Goal: Transaction & Acquisition: Purchase product/service

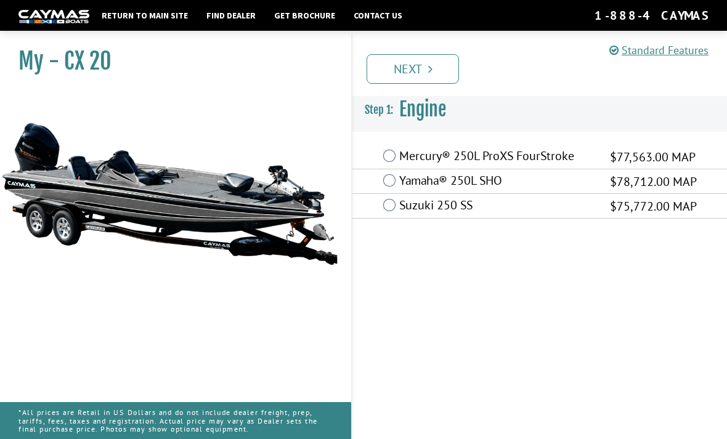
click at [594, 202] on label "Suzuki 250 SS" at bounding box center [496, 207] width 195 height 18
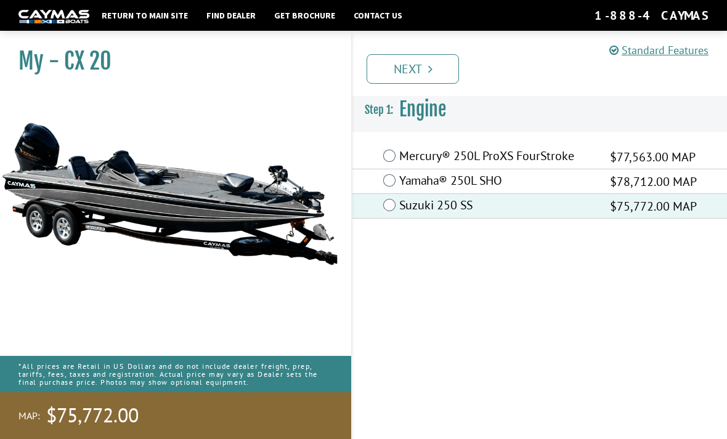
click at [502, 208] on label "Suzuki 250 SS" at bounding box center [496, 207] width 195 height 18
click at [501, 181] on label "Yamaha® 250L SHO" at bounding box center [496, 182] width 195 height 18
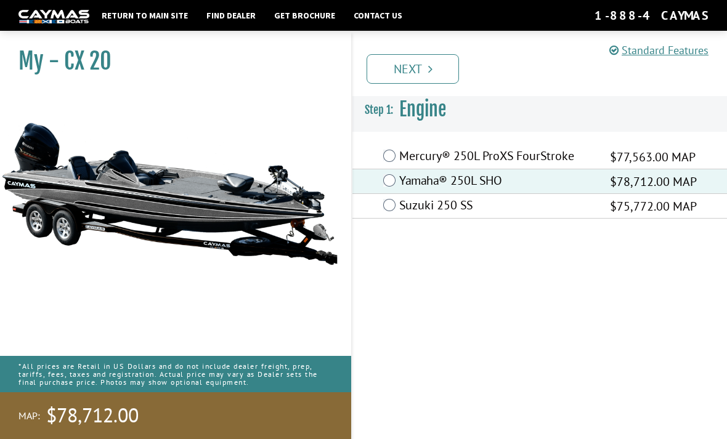
click at [503, 209] on label "Suzuki 250 SS" at bounding box center [496, 207] width 195 height 18
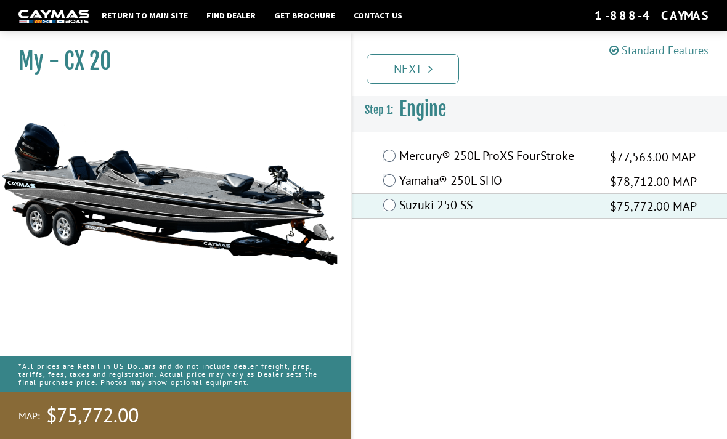
click at [427, 71] on link "Next" at bounding box center [413, 69] width 92 height 30
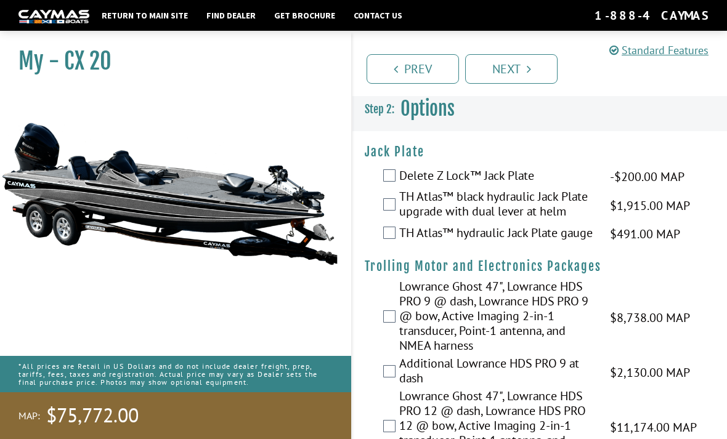
click at [521, 235] on label "TH Atlas™ hydraulic Jack Plate gauge" at bounding box center [496, 234] width 195 height 18
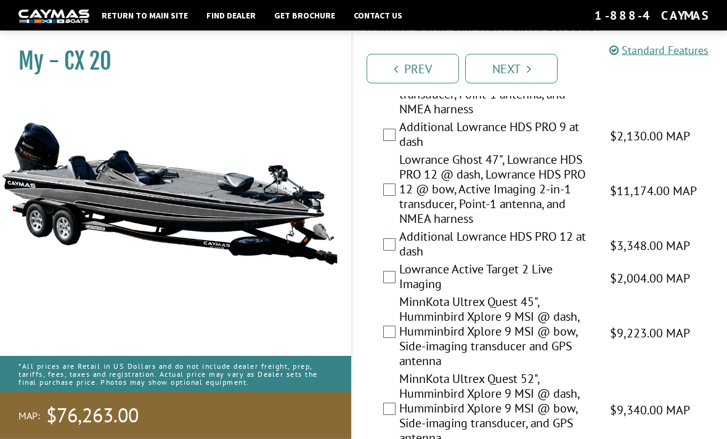
scroll to position [210, 0]
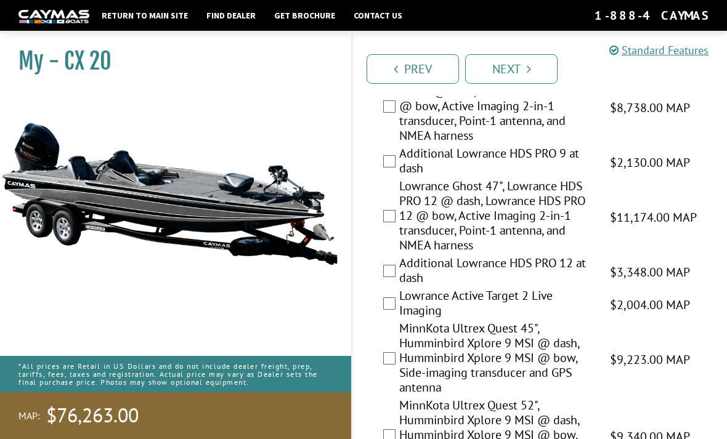
click at [540, 238] on label "Lowrance Ghost 47", Lowrance HDS PRO 12 @ dash, Lowrance HDS PRO 12 @ bow, Acti…" at bounding box center [496, 217] width 195 height 77
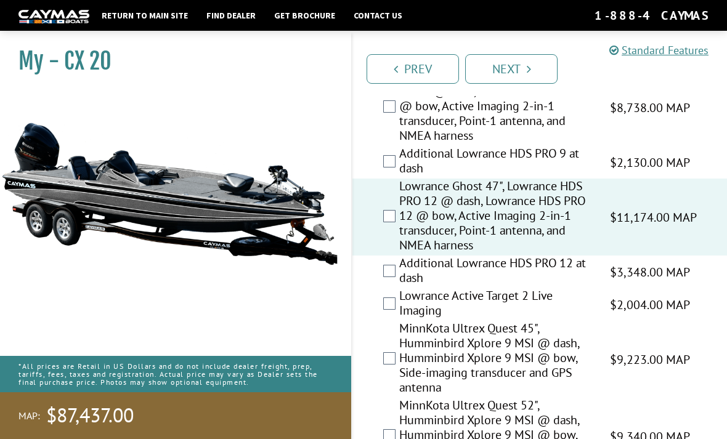
click at [560, 119] on label "Lowrance Ghost 47", Lowrance HDS PRO 9 @ dash, Lowrance HDS PRO 9 @ bow, Active…" at bounding box center [496, 107] width 195 height 77
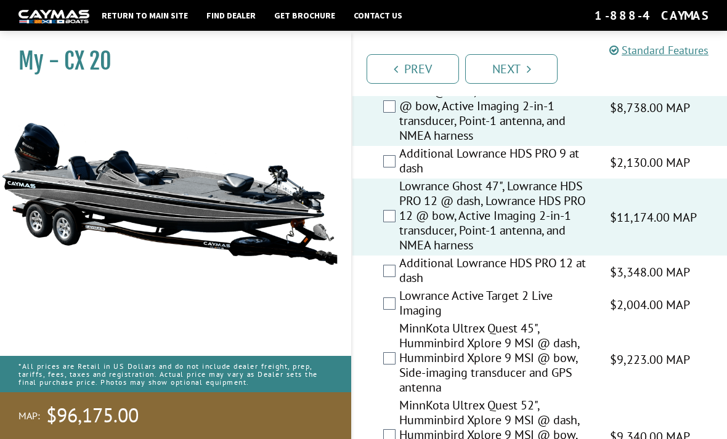
click at [578, 232] on label "Lowrance Ghost 47", Lowrance HDS PRO 12 @ dash, Lowrance HDS PRO 12 @ bow, Acti…" at bounding box center [496, 217] width 195 height 77
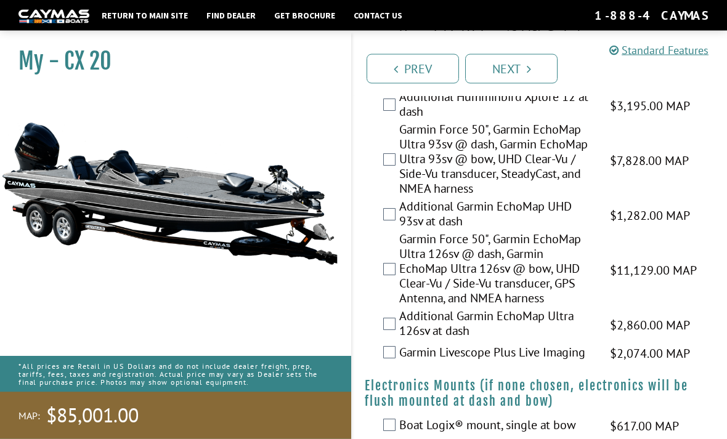
scroll to position [808, 0]
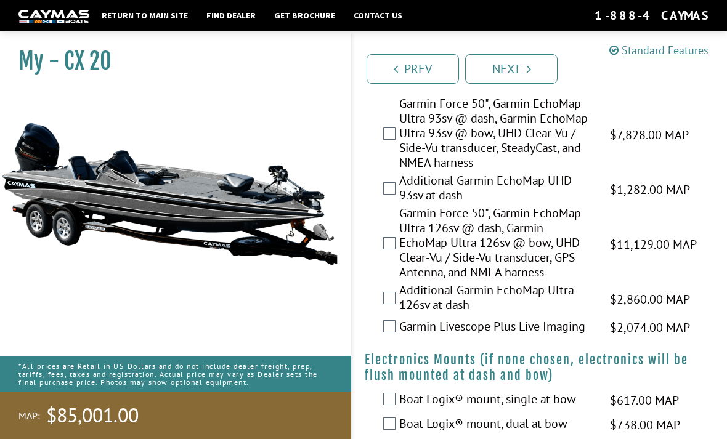
click at [538, 262] on label "Garmin Force 50", Garmin EchoMap Ultra 126sv @ dash, Garmin EchoMap Ultra 126sv…" at bounding box center [496, 244] width 195 height 77
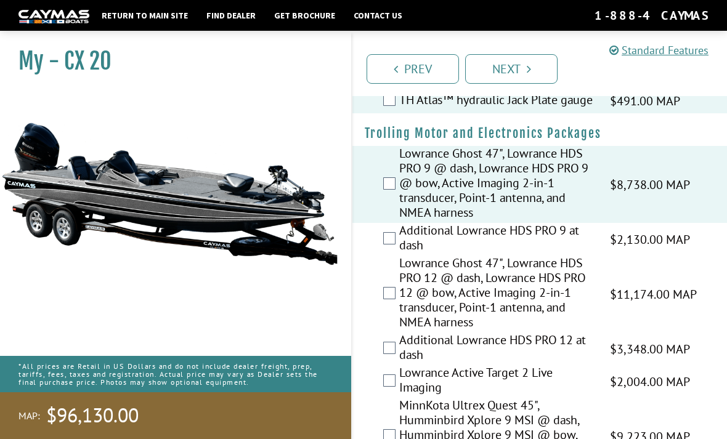
scroll to position [78, 0]
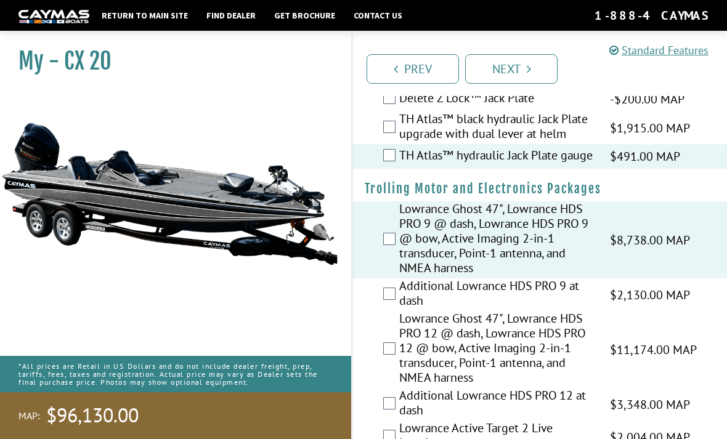
click at [575, 298] on label "Additional Lowrance HDS PRO 9 at dash" at bounding box center [496, 294] width 195 height 33
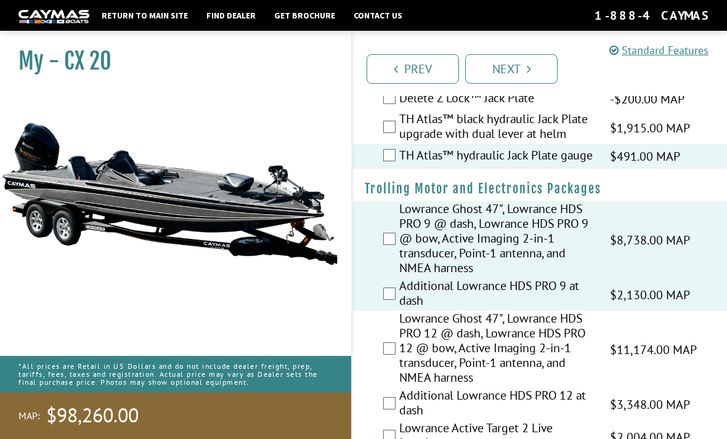
click at [593, 246] on label "Lowrance Ghost 47", Lowrance HDS PRO 9 @ dash, Lowrance HDS PRO 9 @ bow, Active…" at bounding box center [496, 239] width 195 height 77
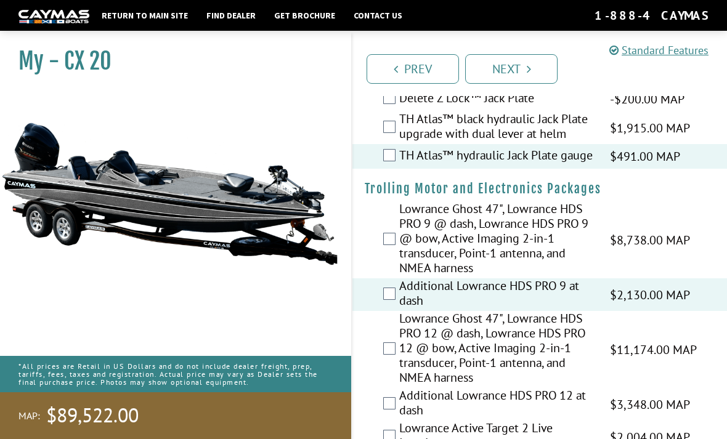
click at [560, 306] on label "Additional Lowrance HDS PRO 9 at dash" at bounding box center [496, 294] width 195 height 33
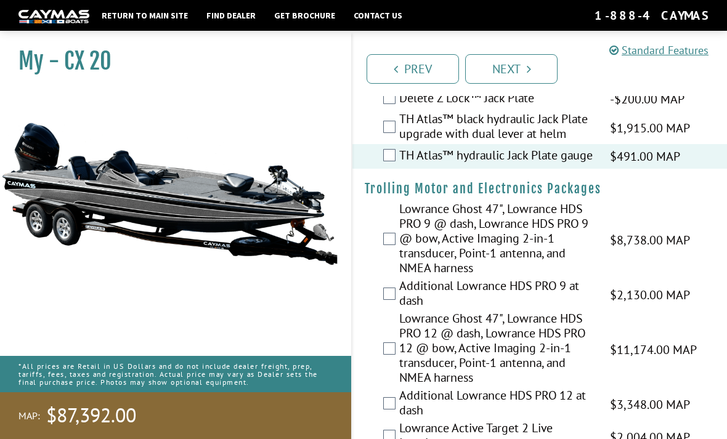
click at [620, 164] on span "$491.00 MAP" at bounding box center [645, 156] width 70 height 18
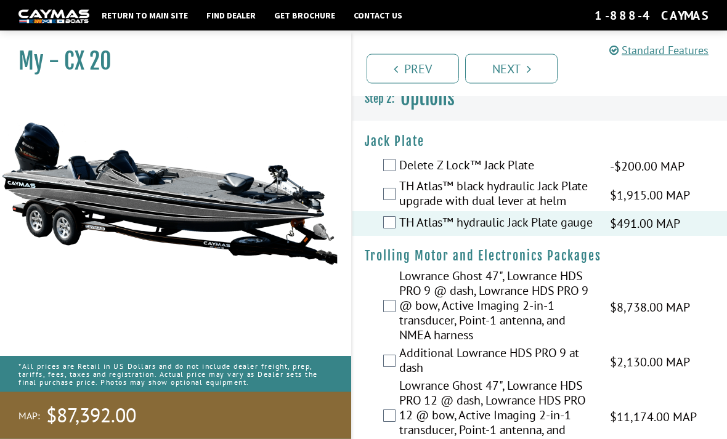
scroll to position [4, 0]
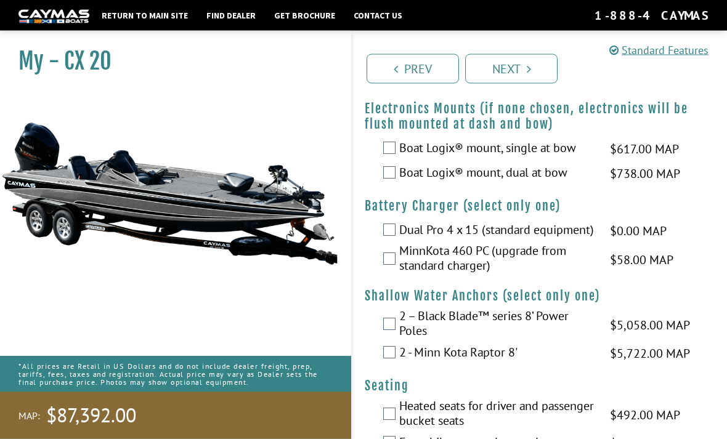
scroll to position [1065, 0]
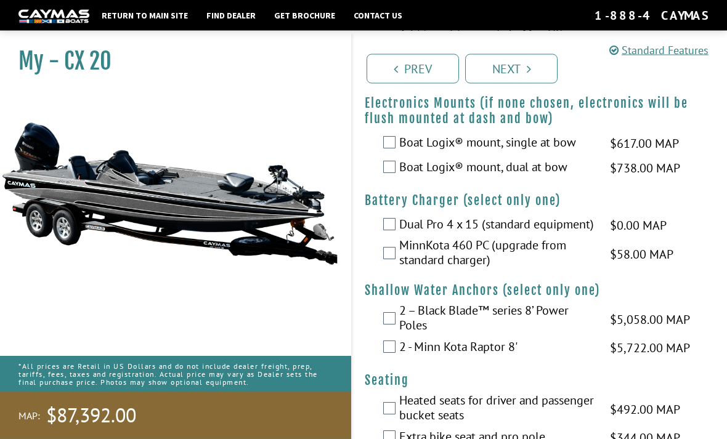
click at [564, 177] on label "Boat Logix® mount, dual at bow" at bounding box center [496, 169] width 195 height 18
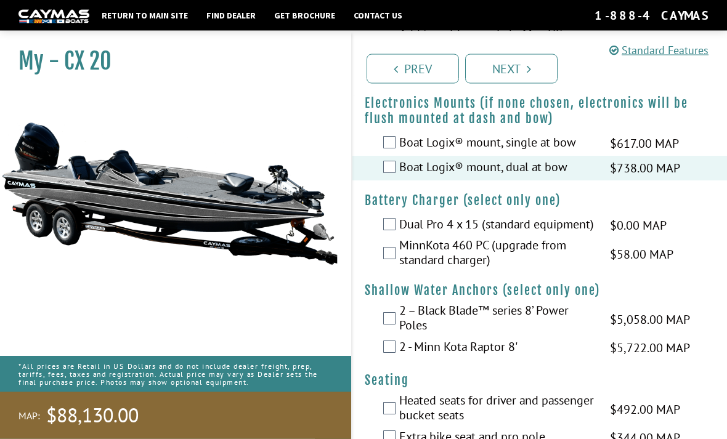
scroll to position [1065, 0]
click at [645, 264] on span "$58.00 MAP" at bounding box center [641, 254] width 63 height 18
click at [565, 270] on label "MinnKota 460 PC (upgrade from standard charger)" at bounding box center [496, 254] width 195 height 33
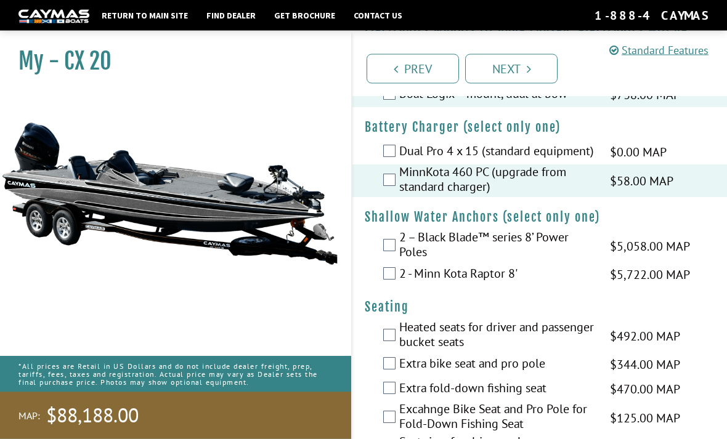
scroll to position [1140, 0]
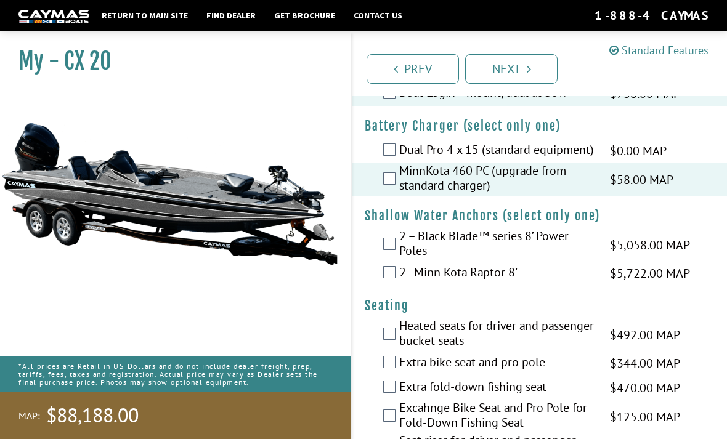
click at [547, 261] on label "2 – Black Blade™ series 8’ Power Poles" at bounding box center [496, 245] width 195 height 33
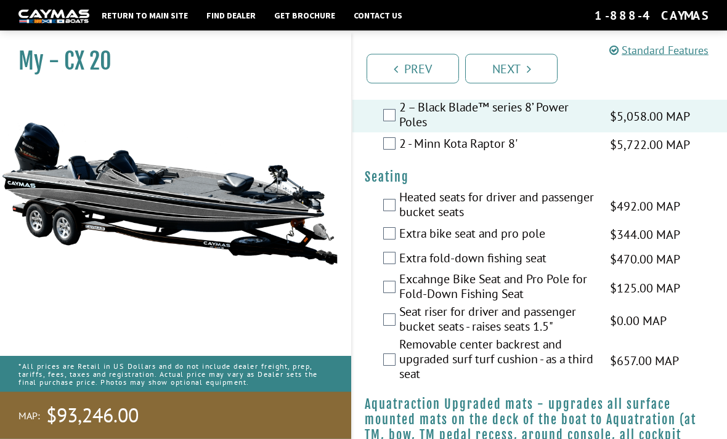
scroll to position [1268, 0]
click at [517, 269] on label "Extra fold-down fishing seat" at bounding box center [496, 260] width 195 height 18
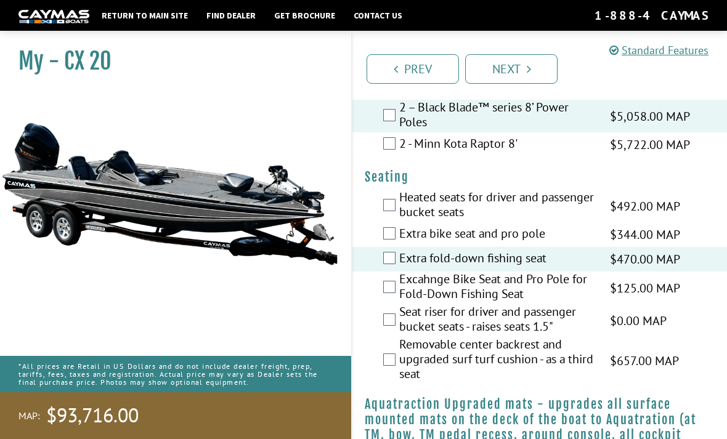
click at [578, 304] on label "Excahnge Bike Seat and Pro Pole for Fold-Down Fishing Seat" at bounding box center [496, 288] width 195 height 33
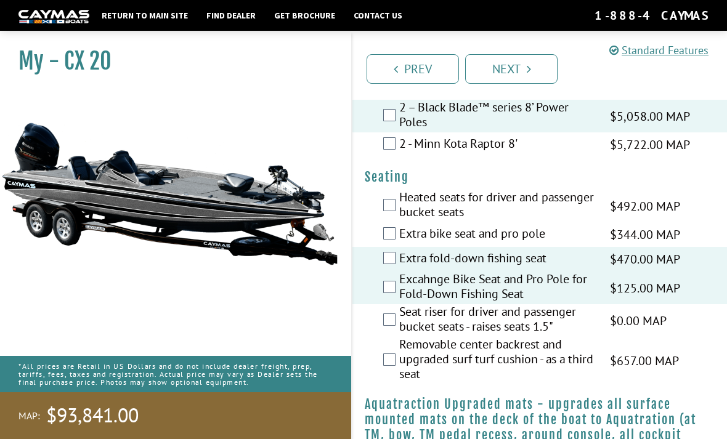
click at [556, 269] on label "Extra fold-down fishing seat" at bounding box center [496, 260] width 195 height 18
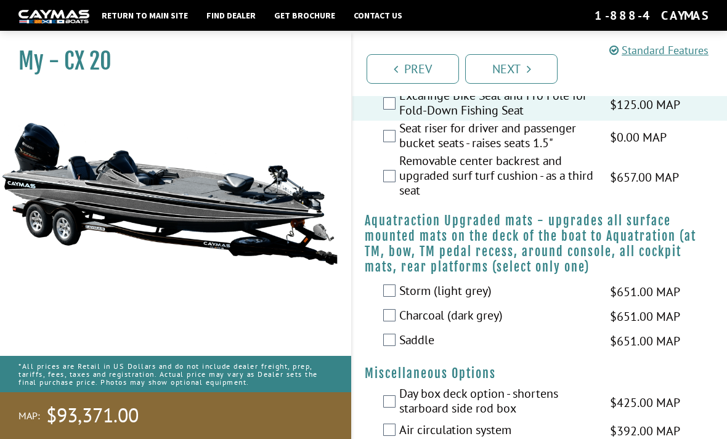
scroll to position [1453, 0]
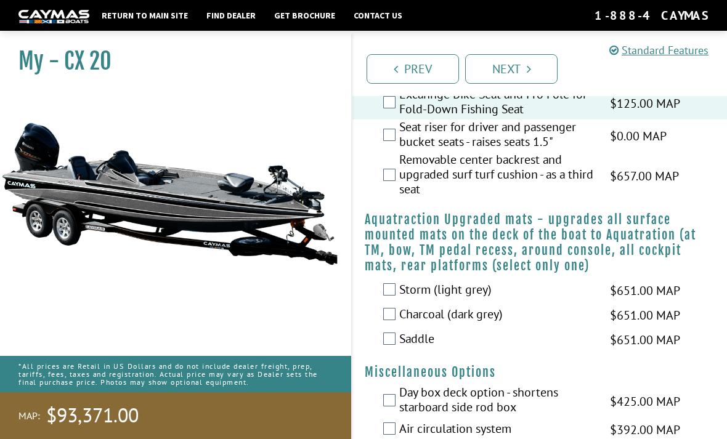
click at [545, 300] on label "Storm (light grey)" at bounding box center [496, 291] width 195 height 18
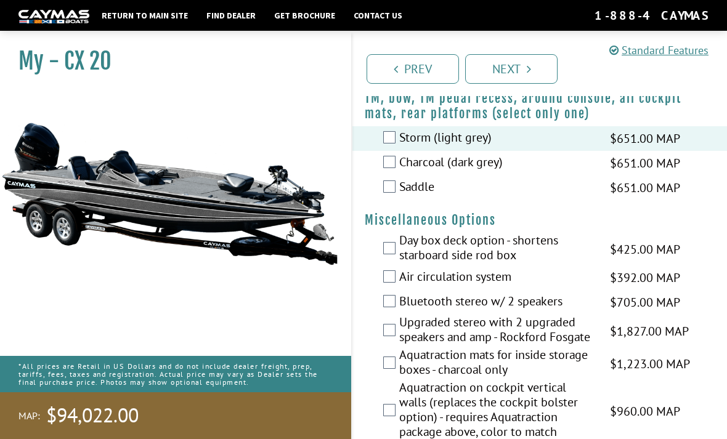
scroll to position [1613, 0]
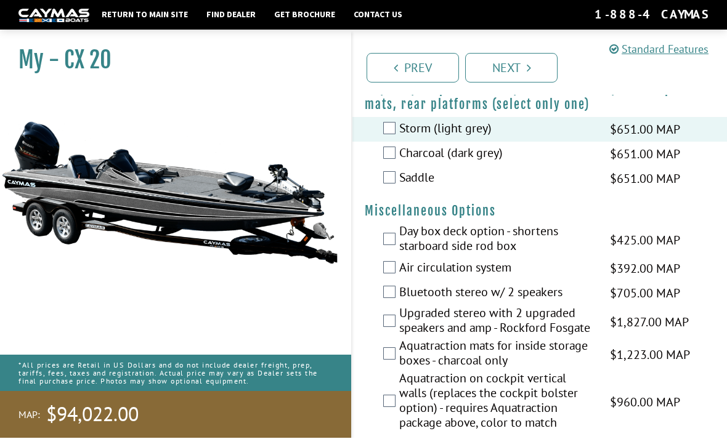
click at [535, 258] on label "Day box deck option - shortens starboard side rod box" at bounding box center [496, 241] width 195 height 33
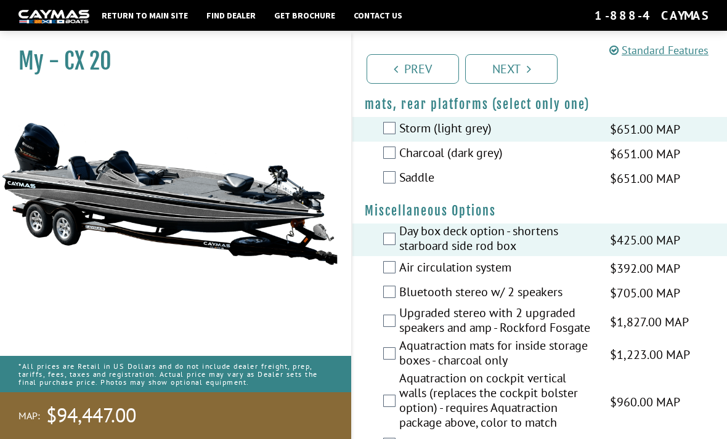
click at [495, 278] on label "Air circulation system" at bounding box center [496, 269] width 195 height 18
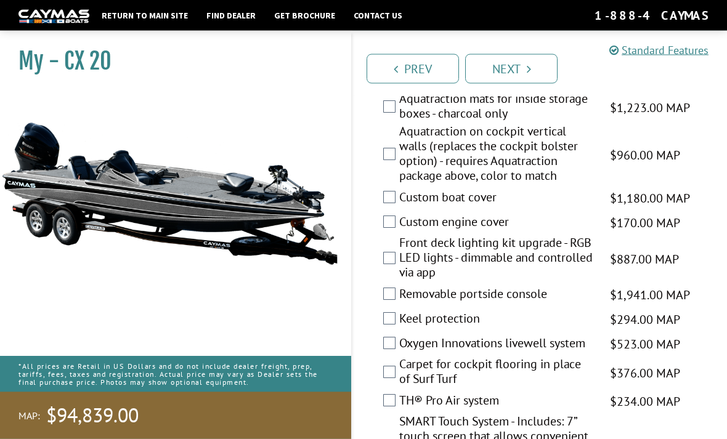
scroll to position [1862, 0]
click at [479, 208] on label "Custom boat cover" at bounding box center [496, 199] width 195 height 18
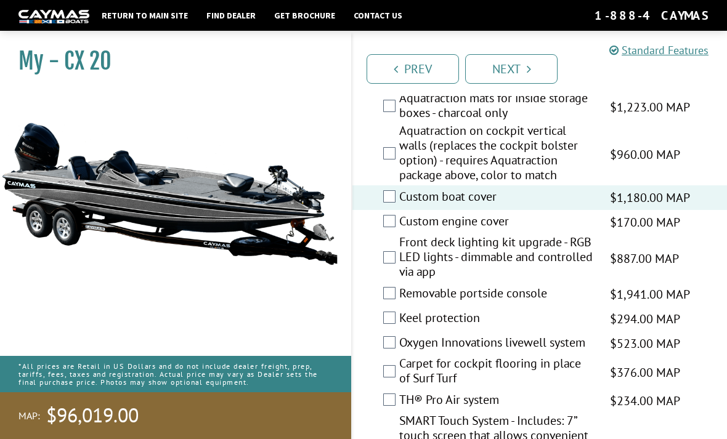
click at [481, 207] on label "Custom boat cover" at bounding box center [496, 198] width 195 height 18
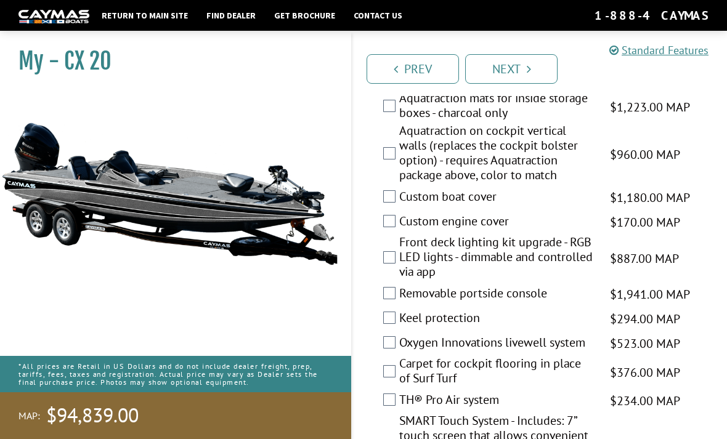
click at [492, 232] on label "Custom engine cover" at bounding box center [496, 223] width 195 height 18
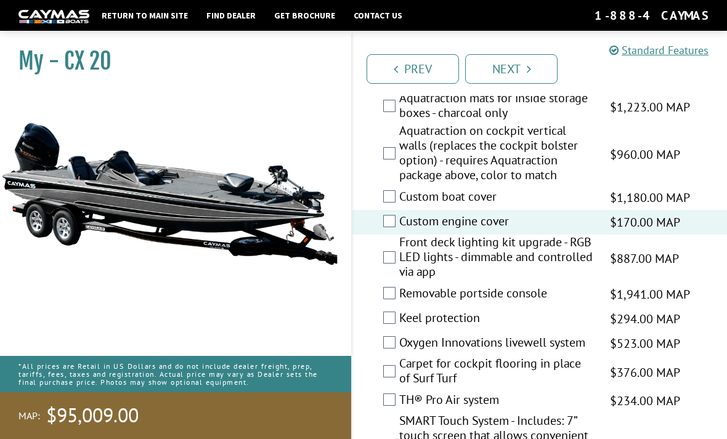
click at [484, 207] on label "Custom boat cover" at bounding box center [496, 198] width 195 height 18
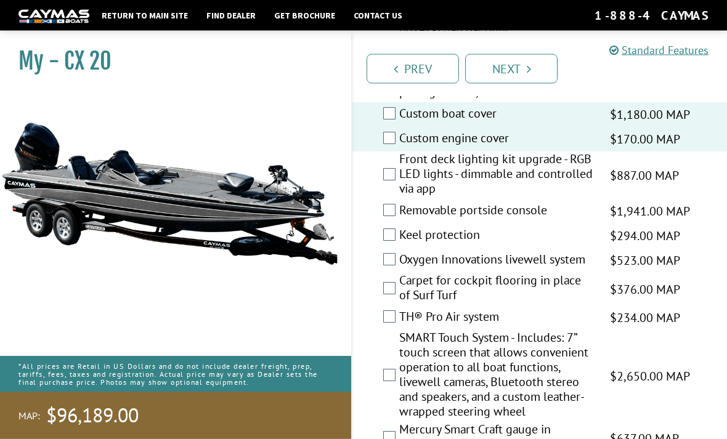
scroll to position [1946, 0]
click at [541, 221] on label "Removable portside console" at bounding box center [496, 212] width 195 height 18
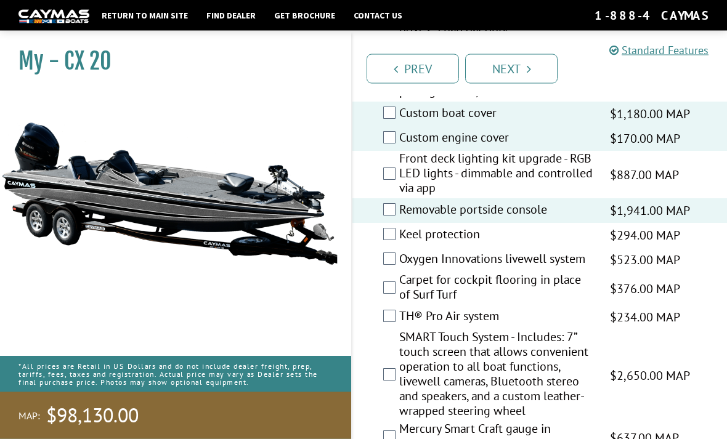
scroll to position [1946, 0]
click at [538, 220] on label "Removable portside console" at bounding box center [496, 211] width 195 height 18
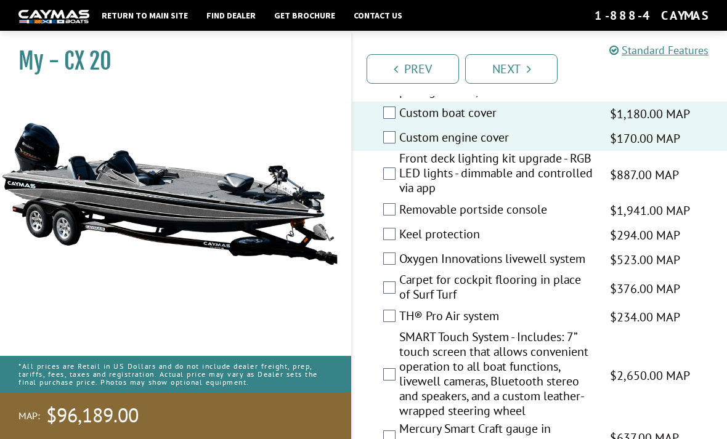
click at [546, 198] on label "Front deck lighting kit upgrade - RGB LED lights - dimmable and controlled via …" at bounding box center [496, 174] width 195 height 47
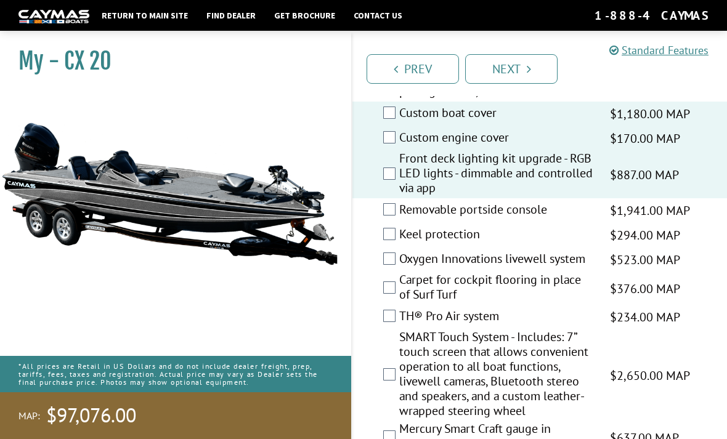
click at [582, 198] on label "Front deck lighting kit upgrade - RGB LED lights - dimmable and controlled via …" at bounding box center [496, 174] width 195 height 47
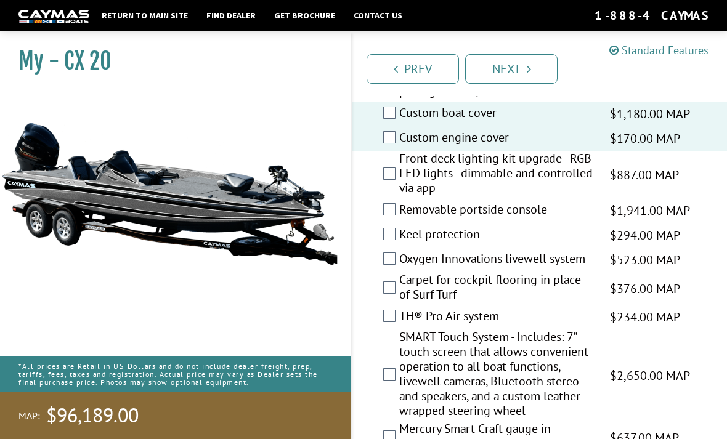
click at [568, 220] on label "Removable portside console" at bounding box center [496, 211] width 195 height 18
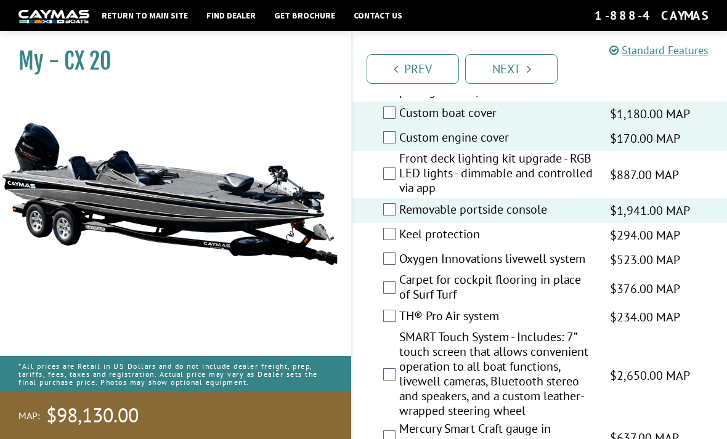
click at [565, 220] on label "Removable portside console" at bounding box center [496, 211] width 195 height 18
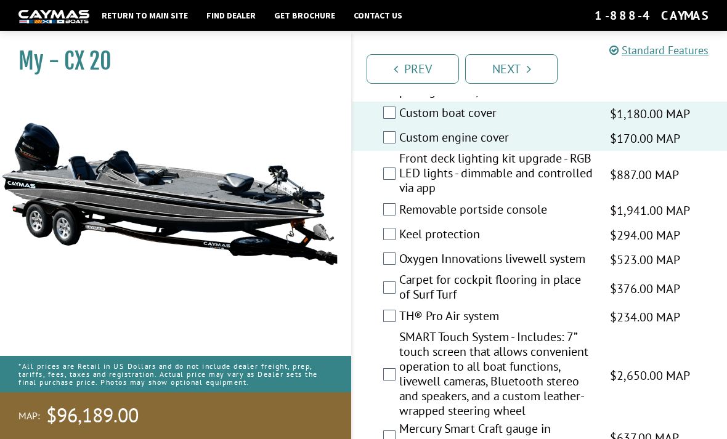
click at [563, 220] on label "Removable portside console" at bounding box center [496, 211] width 195 height 18
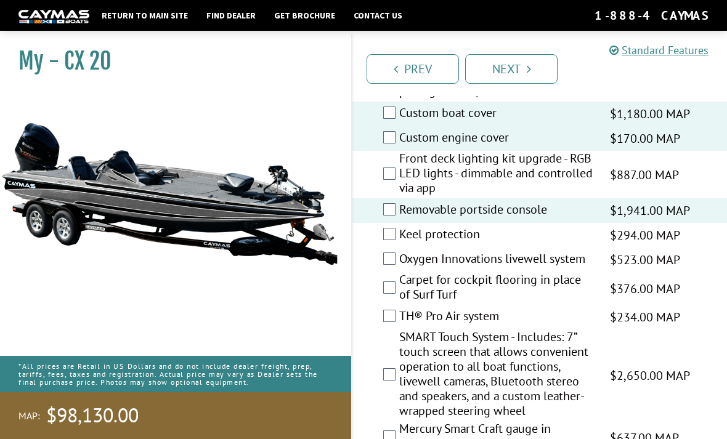
click at [566, 220] on label "Removable portside console" at bounding box center [496, 211] width 195 height 18
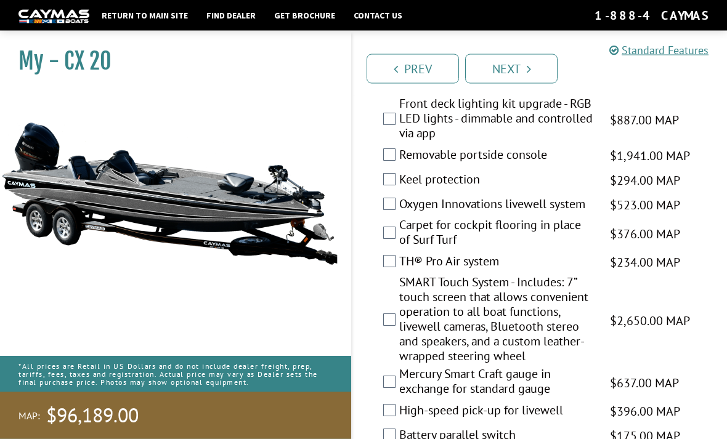
click at [561, 215] on label "Oxygen Innovations livewell system" at bounding box center [496, 206] width 195 height 18
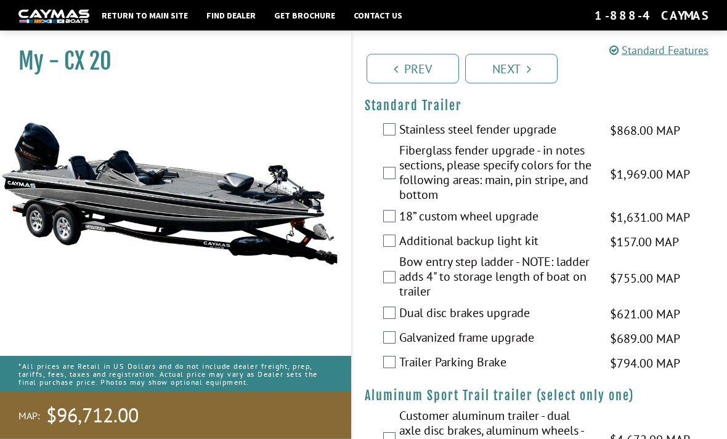
scroll to position [2597, 0]
click at [602, 137] on div "Stainless steel fender upgrade $868.00 MAP $1,025.00 MSRP" at bounding box center [539, 130] width 375 height 25
click at [604, 142] on div "Stainless steel fender upgrade $868.00 MAP $1,025.00 MSRP" at bounding box center [539, 130] width 375 height 25
click at [661, 139] on span "$868.00 MAP" at bounding box center [645, 130] width 70 height 18
click at [535, 139] on label "Stainless steel fender upgrade" at bounding box center [496, 130] width 195 height 18
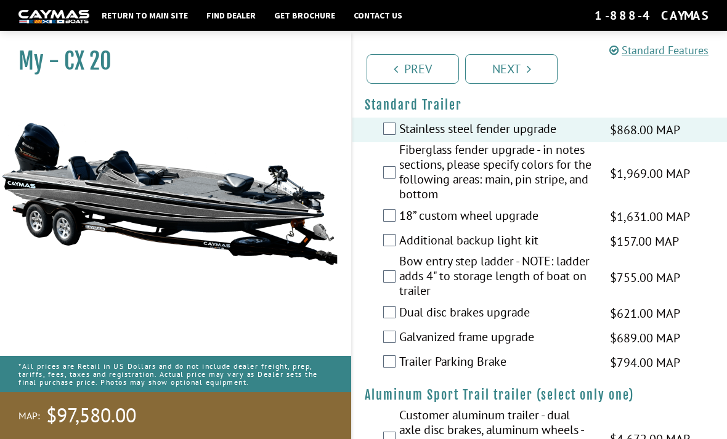
click at [532, 71] on link "Next" at bounding box center [511, 69] width 92 height 30
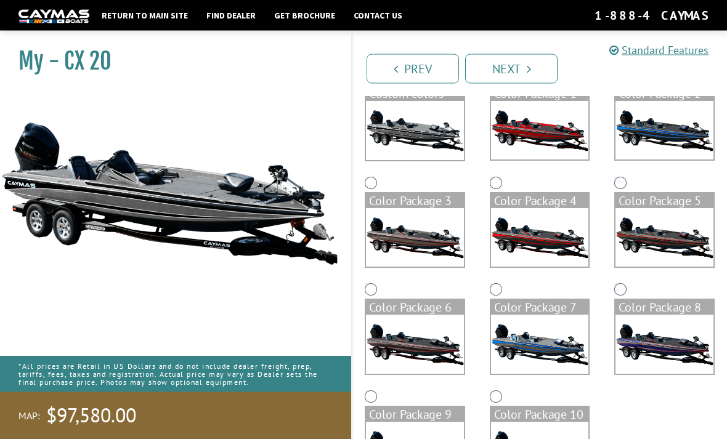
scroll to position [161, 0]
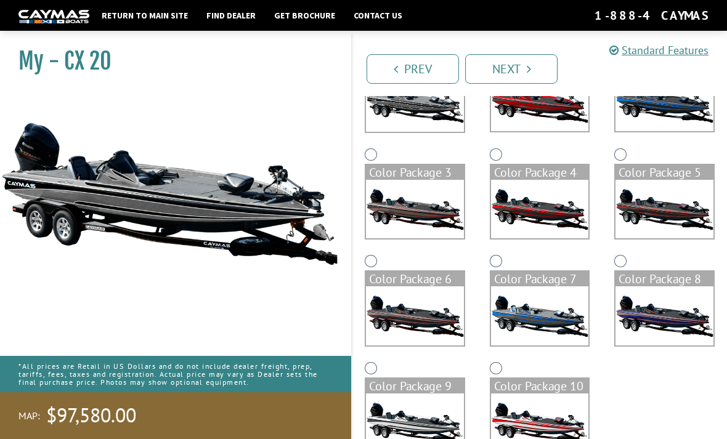
click at [422, 132] on img at bounding box center [415, 102] width 98 height 59
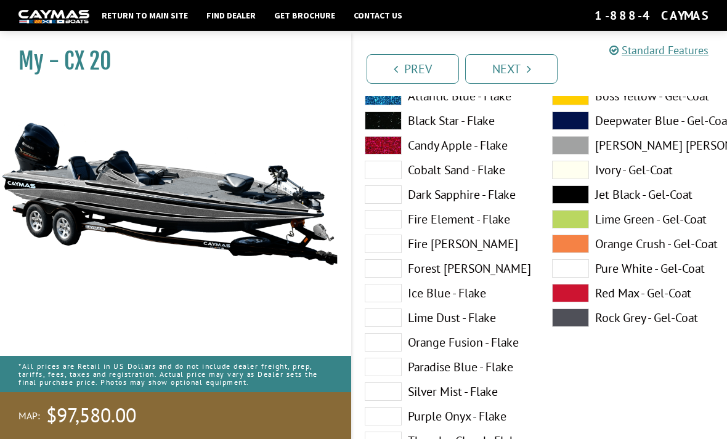
click at [432, 63] on link "Prev" at bounding box center [413, 69] width 92 height 30
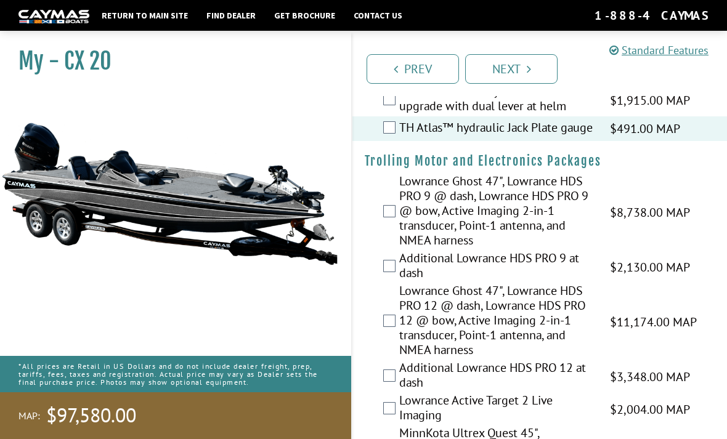
scroll to position [6, 0]
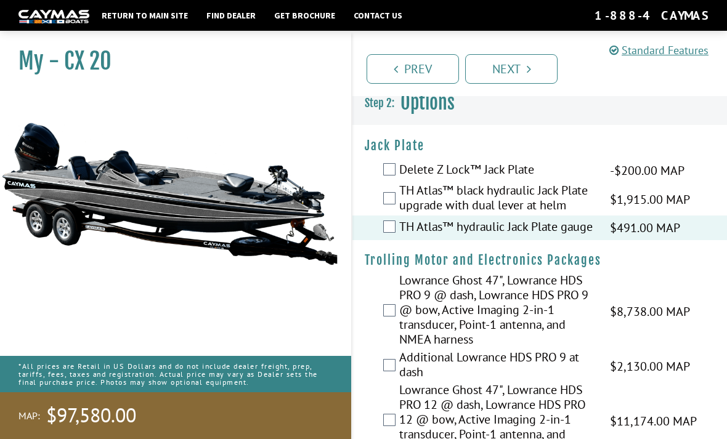
click at [502, 79] on link "Next" at bounding box center [511, 69] width 92 height 30
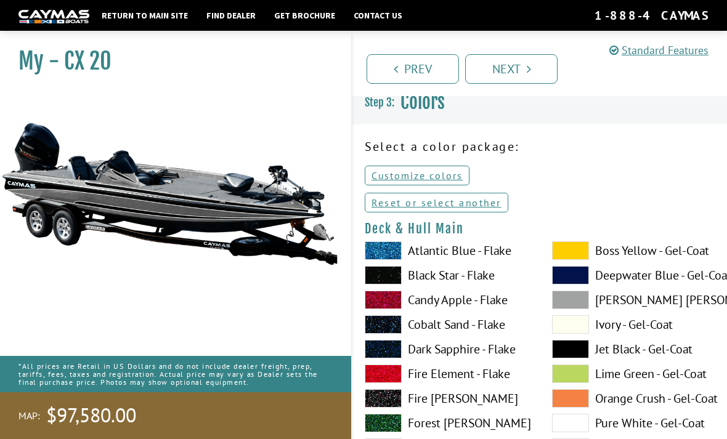
click at [458, 178] on link "Customize colors" at bounding box center [417, 176] width 105 height 20
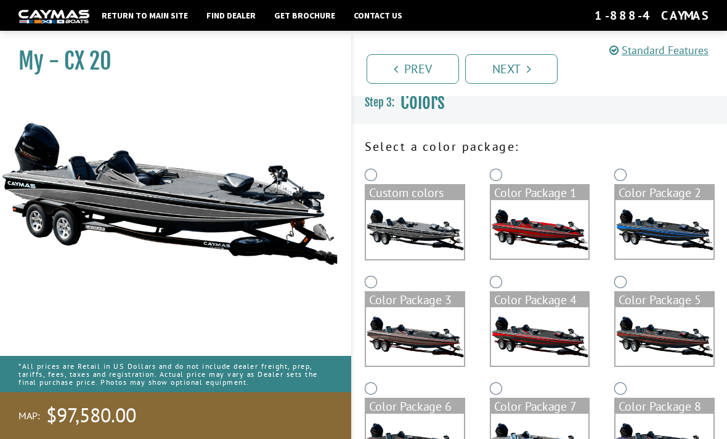
click at [447, 212] on img at bounding box center [415, 229] width 98 height 59
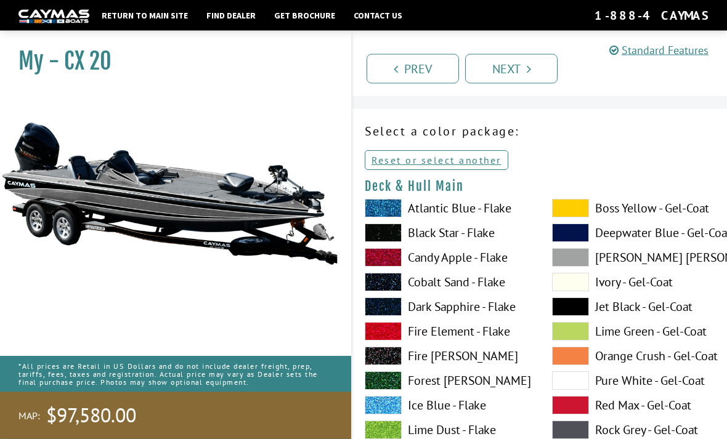
scroll to position [0, 0]
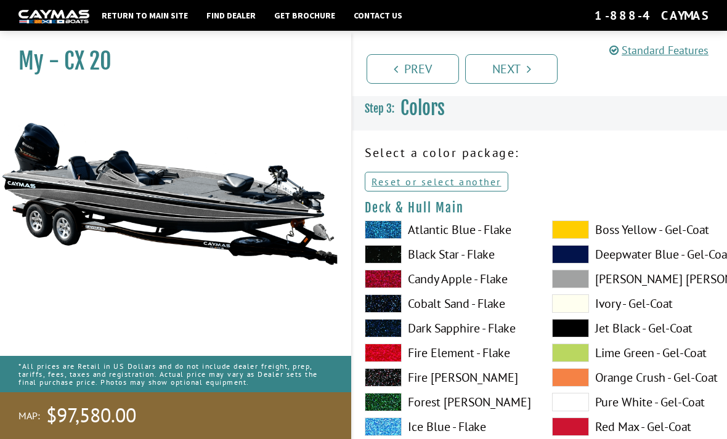
click at [486, 254] on label "Black Star - Flake" at bounding box center [446, 254] width 163 height 18
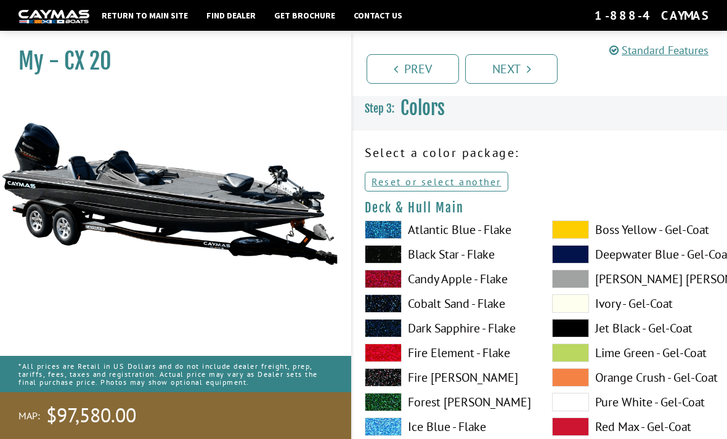
click at [500, 257] on label "Black Star - Flake" at bounding box center [446, 254] width 163 height 18
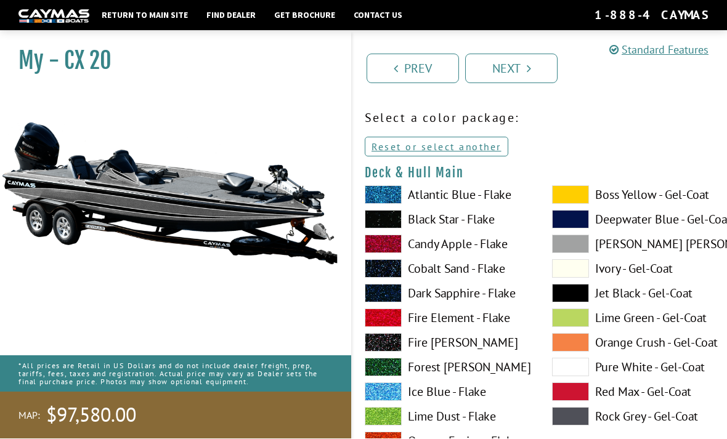
click at [591, 297] on label "Jet Black - Gel-Coat" at bounding box center [633, 294] width 163 height 18
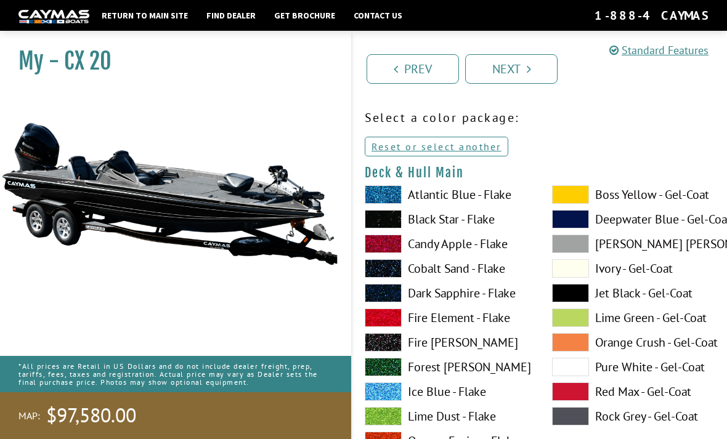
click at [584, 298] on span at bounding box center [570, 293] width 37 height 18
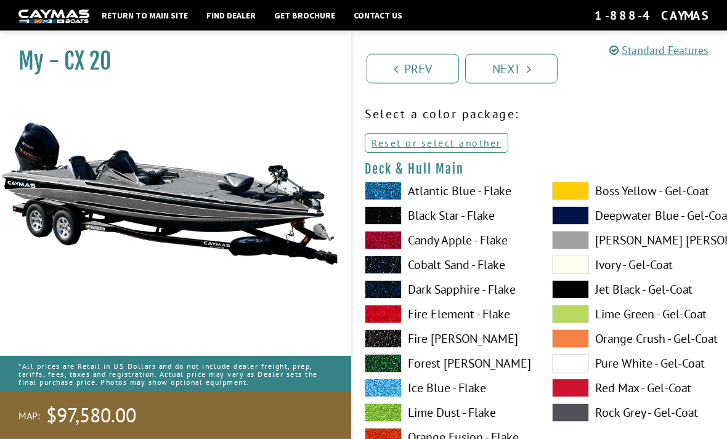
scroll to position [41, 0]
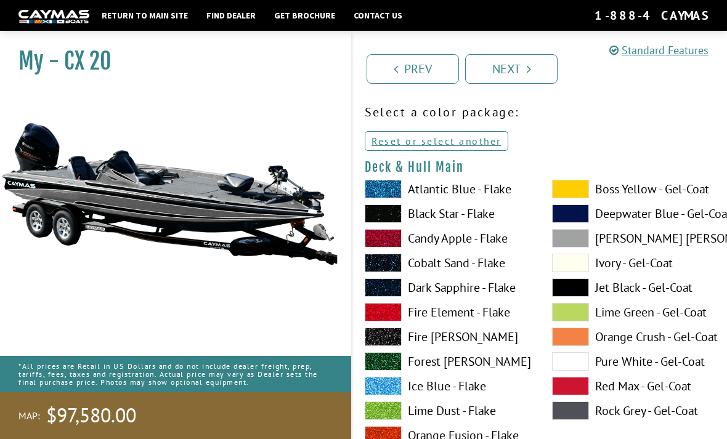
click at [588, 294] on span at bounding box center [570, 287] width 37 height 18
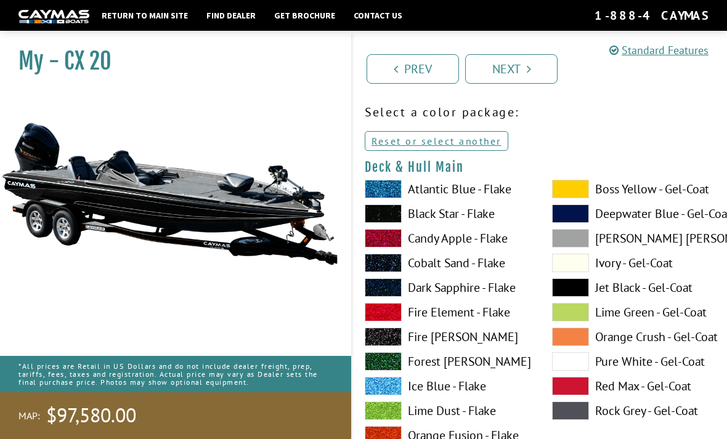
click at [579, 293] on span at bounding box center [570, 287] width 37 height 18
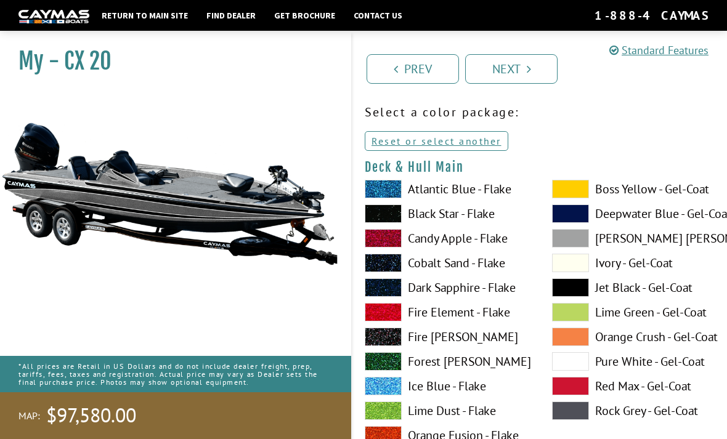
click at [435, 75] on link "Prev" at bounding box center [413, 69] width 92 height 30
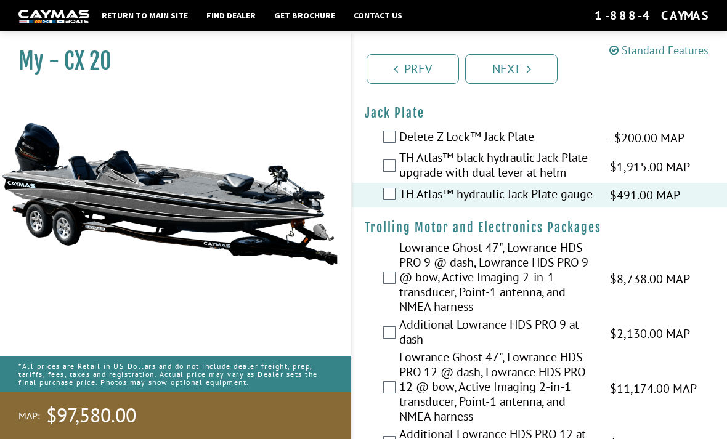
scroll to position [30, 0]
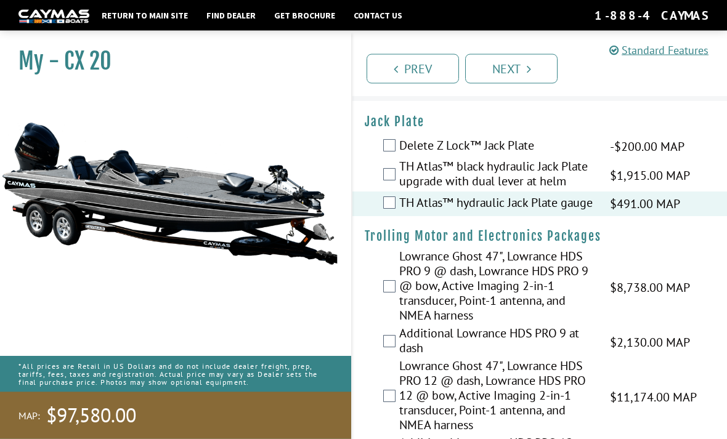
click at [431, 74] on link "Prev" at bounding box center [413, 69] width 92 height 30
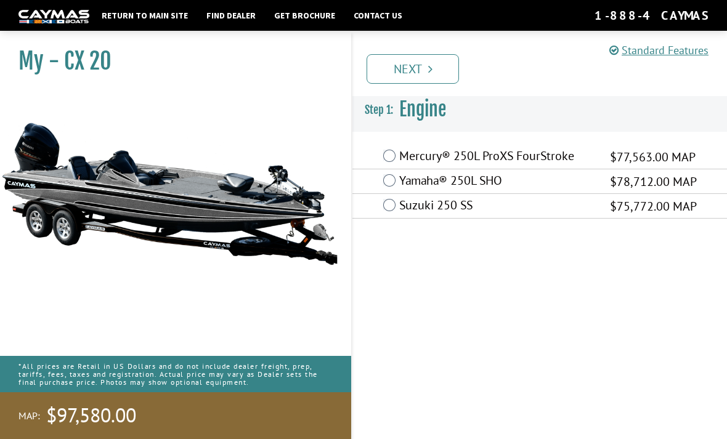
click at [445, 66] on link "Next" at bounding box center [413, 69] width 92 height 30
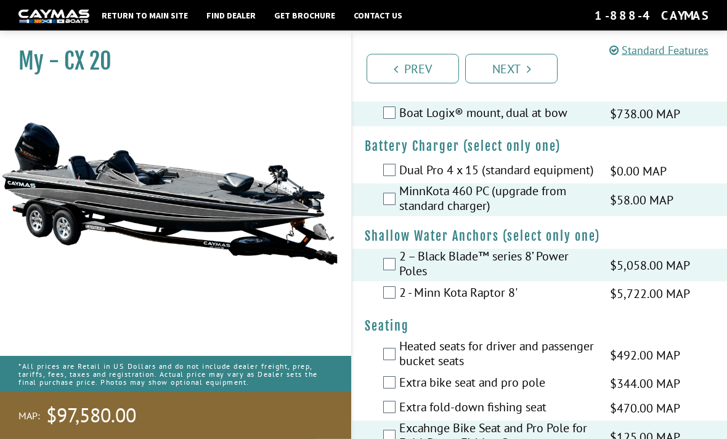
scroll to position [1119, 0]
click at [586, 118] on label "Boat Logix® mount, dual at bow" at bounding box center [496, 114] width 195 height 18
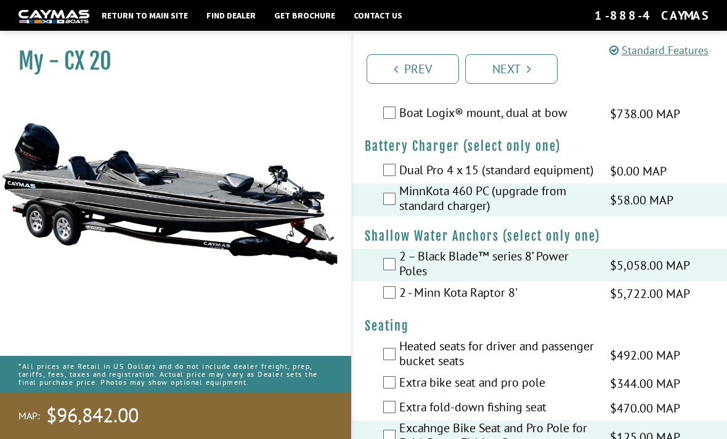
click at [594, 123] on label "Boat Logix® mount, dual at bow" at bounding box center [496, 114] width 195 height 18
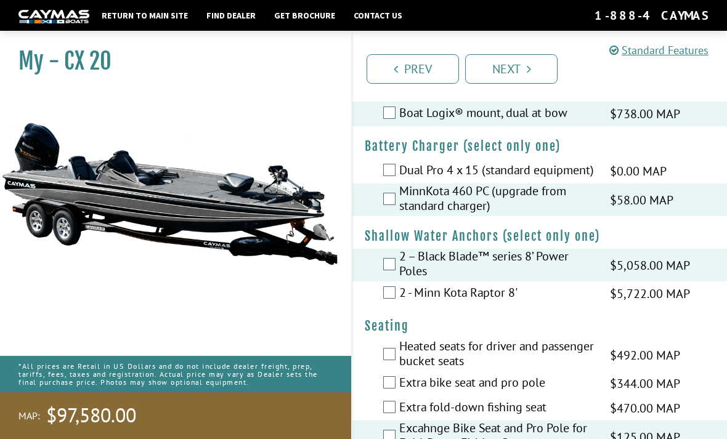
click at [578, 116] on label "Boat Logix® mount, dual at bow" at bounding box center [496, 114] width 195 height 18
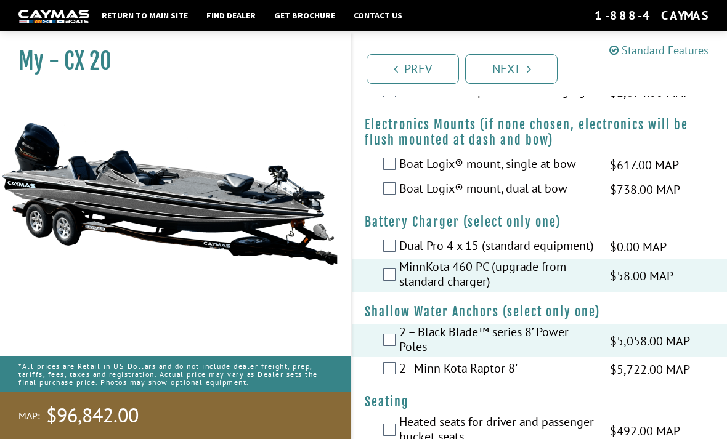
scroll to position [1042, 0]
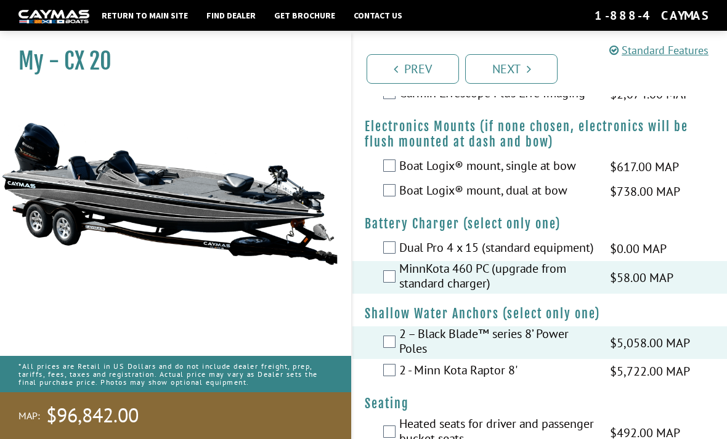
click at [561, 198] on label "Boat Logix® mount, dual at bow" at bounding box center [496, 192] width 195 height 18
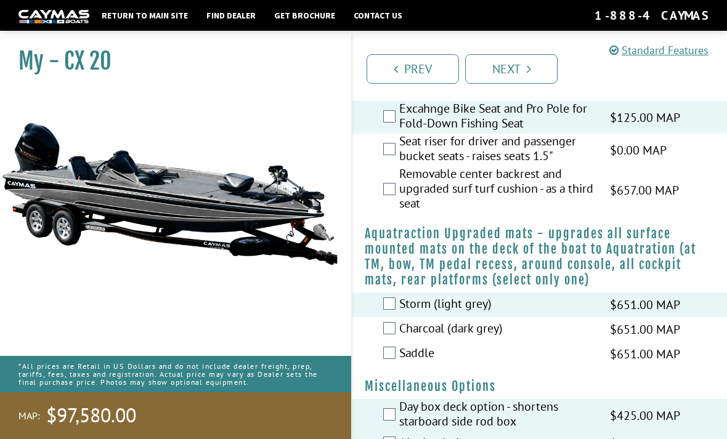
scroll to position [1439, 0]
click at [551, 134] on label "Excahnge Bike Seat and Pro Pole for Fold-Down Fishing Seat" at bounding box center [496, 118] width 195 height 33
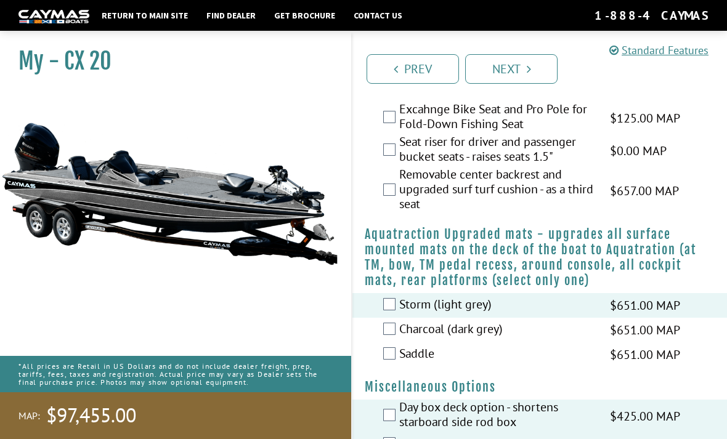
click at [566, 134] on label "Excahnge Bike Seat and Pro Pole for Fold-Down Fishing Seat" at bounding box center [496, 118] width 195 height 33
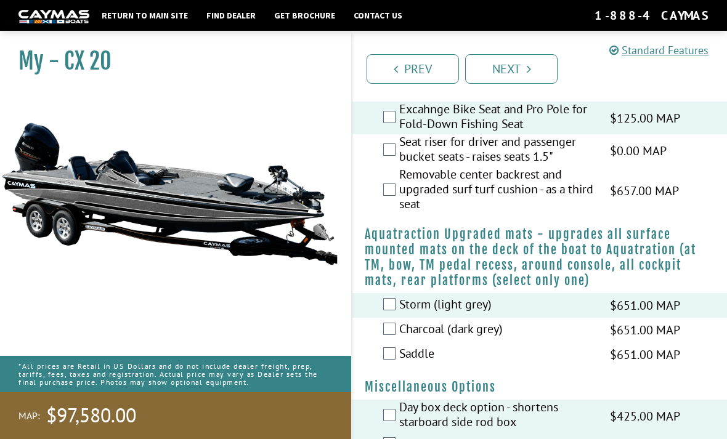
click at [568, 134] on label "Excahnge Bike Seat and Pro Pole for Fold-Down Fishing Seat" at bounding box center [496, 118] width 195 height 33
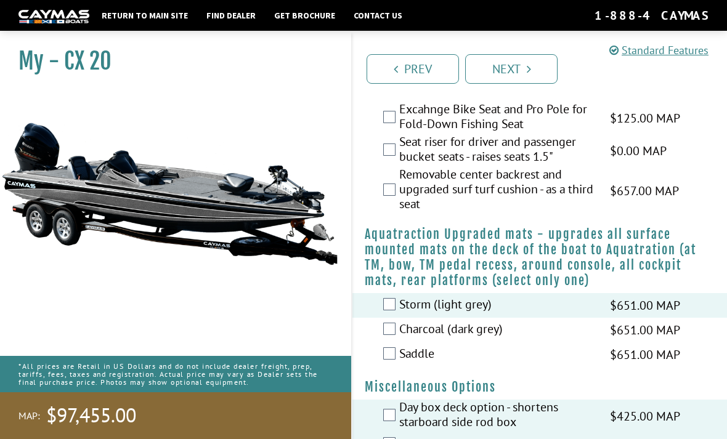
click at [543, 167] on label "Seat riser for driver and passenger bucket seats - raises seats 1.5"" at bounding box center [496, 150] width 195 height 33
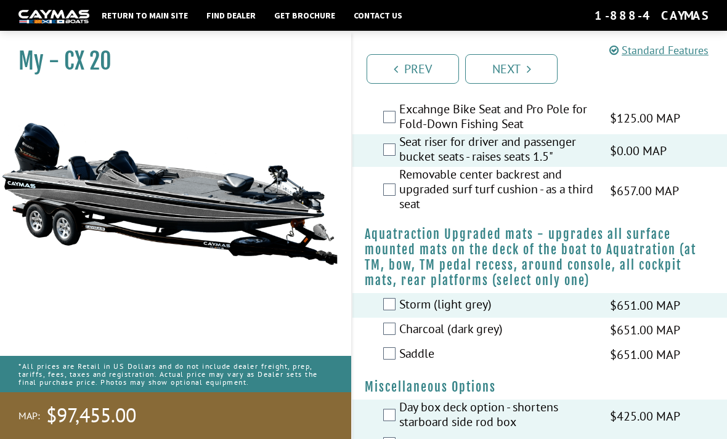
click at [532, 167] on label "Seat riser for driver and passenger bucket seats - raises seats 1.5"" at bounding box center [496, 150] width 195 height 33
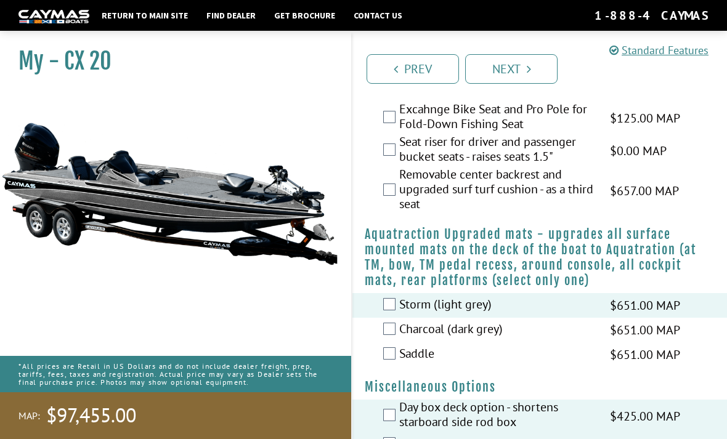
click at [553, 134] on label "Excahnge Bike Seat and Pro Pole for Fold-Down Fishing Seat" at bounding box center [496, 118] width 195 height 33
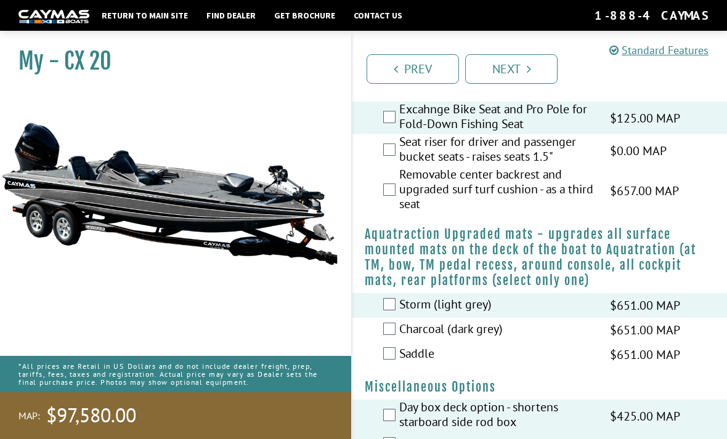
click at [514, 69] on link "Next" at bounding box center [511, 69] width 92 height 30
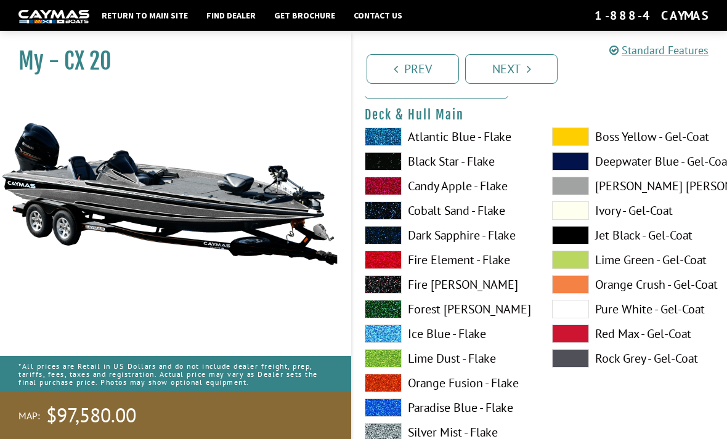
scroll to position [94, 0]
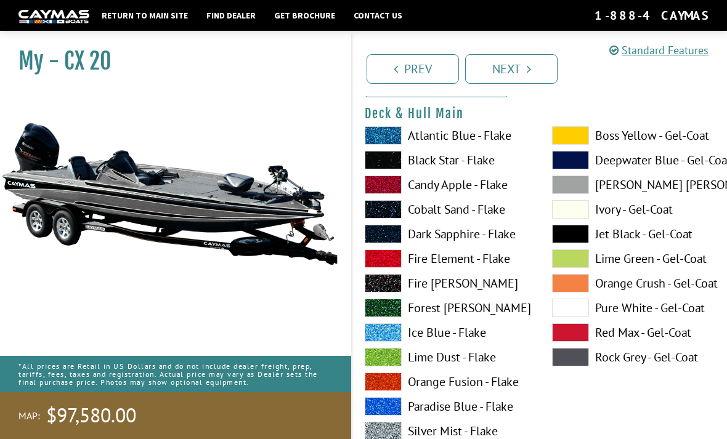
click at [589, 243] on label "Jet Black - Gel-Coat" at bounding box center [633, 234] width 163 height 18
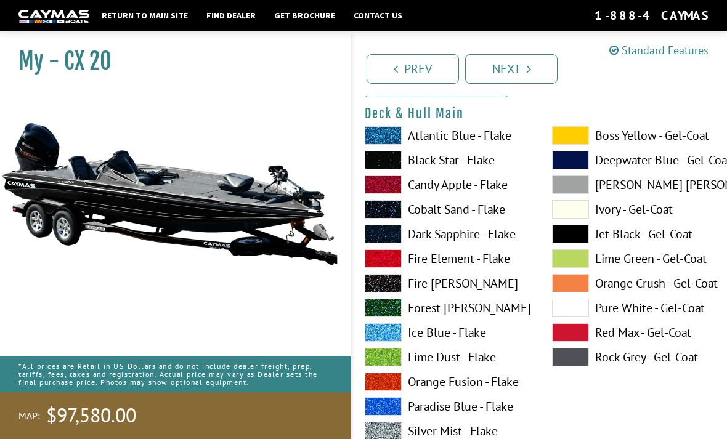
click at [589, 239] on label "Jet Black - Gel-Coat" at bounding box center [633, 234] width 163 height 18
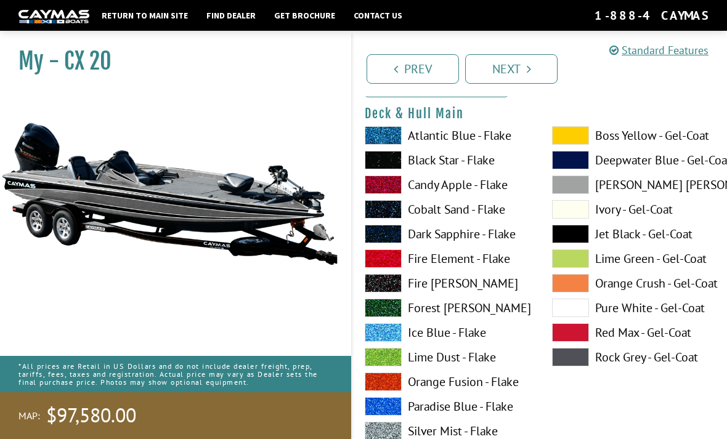
click at [588, 238] on span at bounding box center [570, 234] width 37 height 18
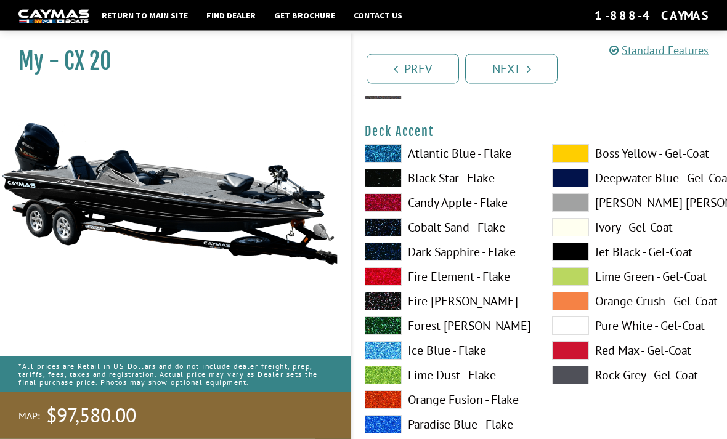
click at [503, 161] on label "Atlantic Blue - Flake" at bounding box center [446, 154] width 163 height 18
click at [497, 154] on label "Atlantic Blue - Flake" at bounding box center [446, 153] width 163 height 18
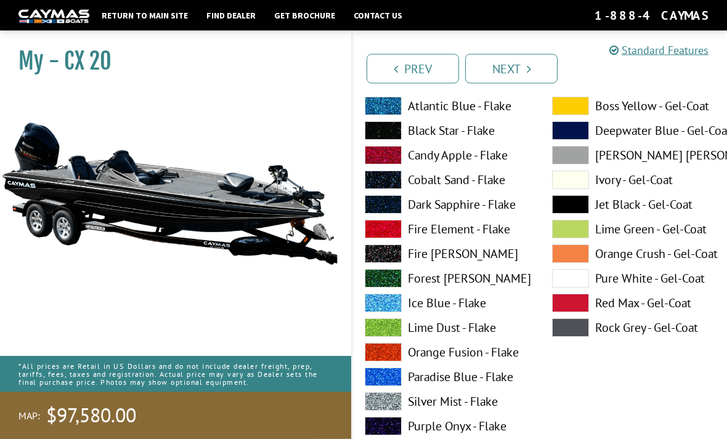
scroll to position [643, 0]
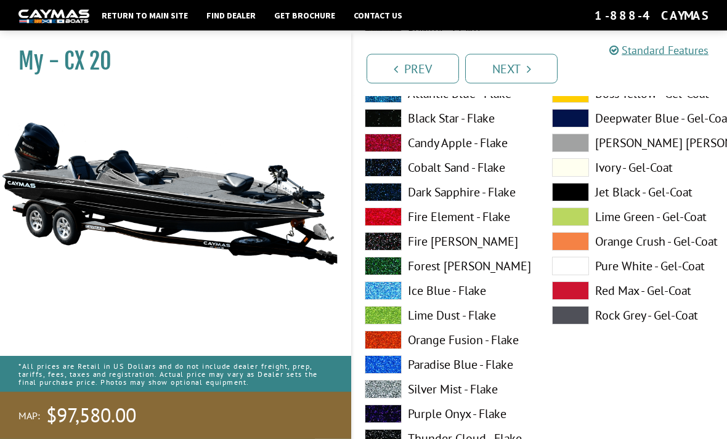
click at [484, 120] on label "Black Star - Flake" at bounding box center [446, 119] width 163 height 18
click at [467, 126] on label "Black Star - Flake" at bounding box center [446, 118] width 163 height 18
click at [580, 197] on span at bounding box center [570, 192] width 37 height 18
click at [577, 195] on span at bounding box center [570, 192] width 37 height 18
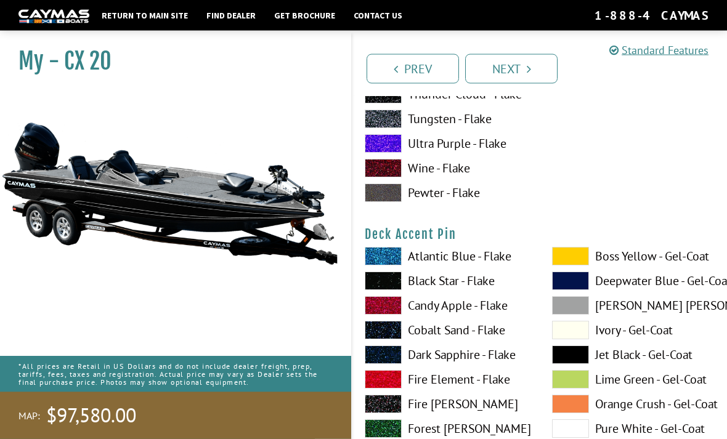
scroll to position [996, 0]
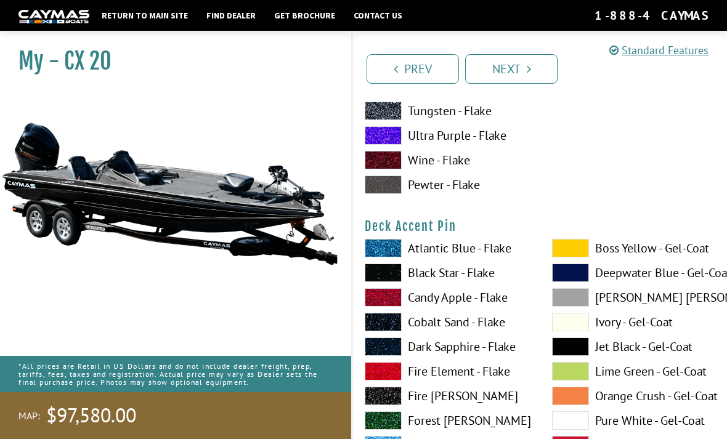
click at [495, 280] on label "Black Star - Flake" at bounding box center [446, 273] width 163 height 18
click at [490, 277] on label "Black Star - Flake" at bounding box center [446, 273] width 163 height 18
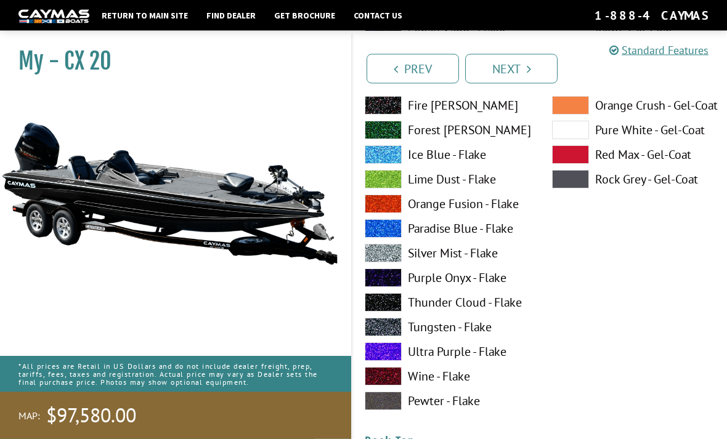
click at [447, 407] on label "Pewter - Flake" at bounding box center [446, 401] width 163 height 18
click at [453, 404] on label "Pewter - Flake" at bounding box center [446, 401] width 163 height 18
click at [453, 403] on label "Pewter - Flake" at bounding box center [446, 401] width 163 height 18
click at [478, 404] on label "Pewter - Flake" at bounding box center [446, 401] width 163 height 18
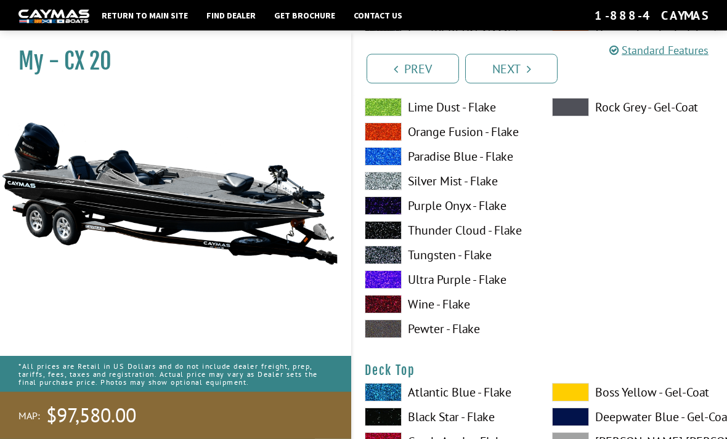
click at [437, 339] on label "Pewter - Flake" at bounding box center [446, 329] width 163 height 18
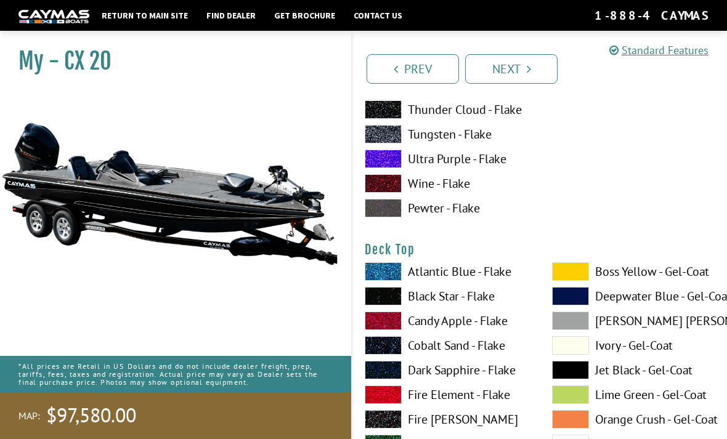
scroll to position [1482, 0]
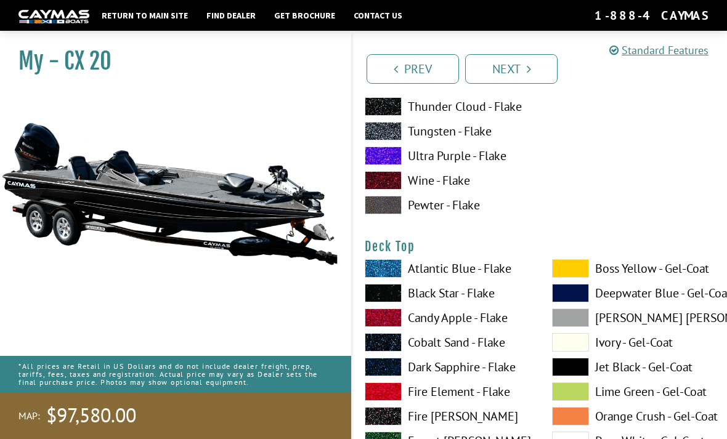
click at [484, 299] on label "Black Star - Flake" at bounding box center [446, 293] width 163 height 18
click at [483, 302] on label "Black Star - Flake" at bounding box center [446, 293] width 163 height 18
click at [489, 302] on label "Black Star - Flake" at bounding box center [446, 293] width 163 height 18
click at [595, 376] on label "Jet Black - Gel-Coat" at bounding box center [633, 367] width 163 height 18
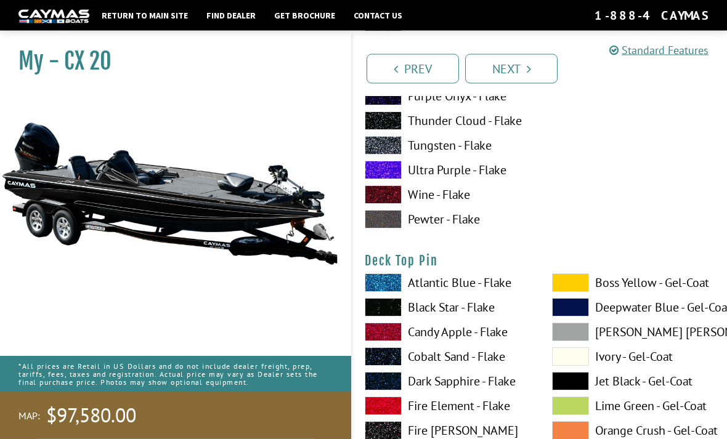
click at [473, 317] on label "Black Star - Flake" at bounding box center [446, 308] width 163 height 18
click at [484, 310] on label "Black Star - Flake" at bounding box center [446, 307] width 163 height 18
click at [494, 308] on label "Black Star - Flake" at bounding box center [446, 307] width 163 height 18
click at [494, 317] on label "Black Star - Flake" at bounding box center [446, 307] width 163 height 18
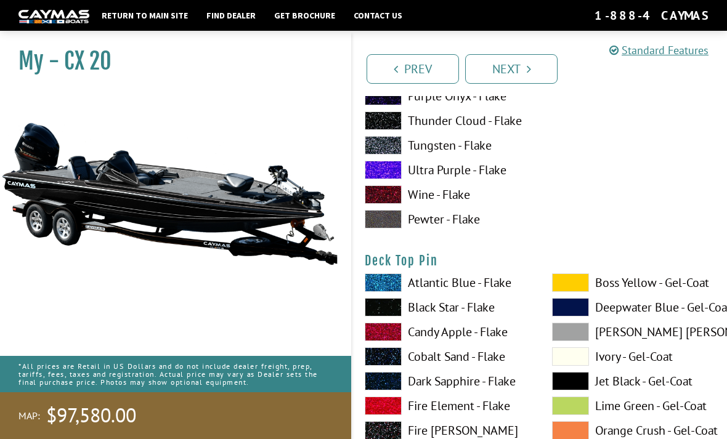
click at [471, 315] on label "Black Star - Flake" at bounding box center [446, 307] width 163 height 18
click at [469, 313] on label "Black Star - Flake" at bounding box center [446, 307] width 163 height 18
click at [471, 317] on label "Black Star - Flake" at bounding box center [446, 307] width 163 height 18
click at [467, 317] on label "Black Star - Flake" at bounding box center [446, 307] width 163 height 18
click at [476, 317] on label "Black Star - Flake" at bounding box center [446, 307] width 163 height 18
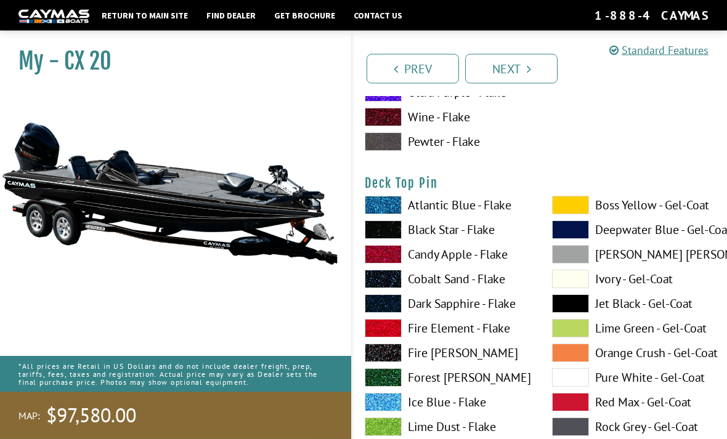
click at [579, 306] on span at bounding box center [570, 304] width 37 height 18
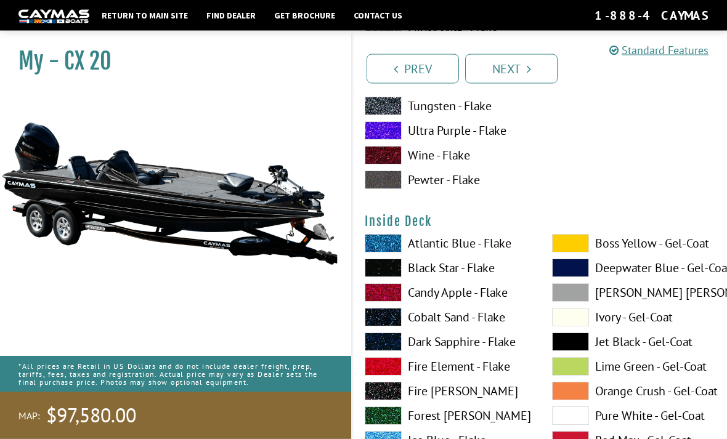
scroll to position [2522, 0]
click at [482, 274] on label "Black Star - Flake" at bounding box center [446, 268] width 163 height 18
click at [487, 277] on label "Black Star - Flake" at bounding box center [446, 268] width 163 height 18
click at [563, 343] on span at bounding box center [570, 342] width 37 height 18
click at [578, 351] on span at bounding box center [570, 342] width 37 height 18
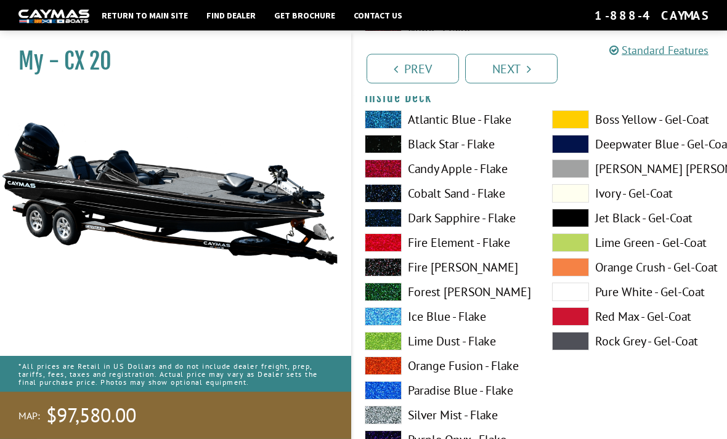
click at [591, 347] on label "Rock Grey - Gel-Coat" at bounding box center [633, 342] width 163 height 18
click at [583, 351] on span at bounding box center [570, 341] width 37 height 18
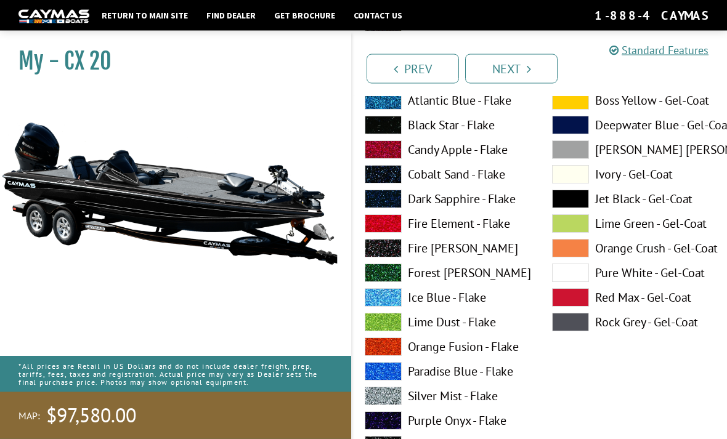
click at [476, 400] on label "Silver Mist - Flake" at bounding box center [446, 397] width 163 height 18
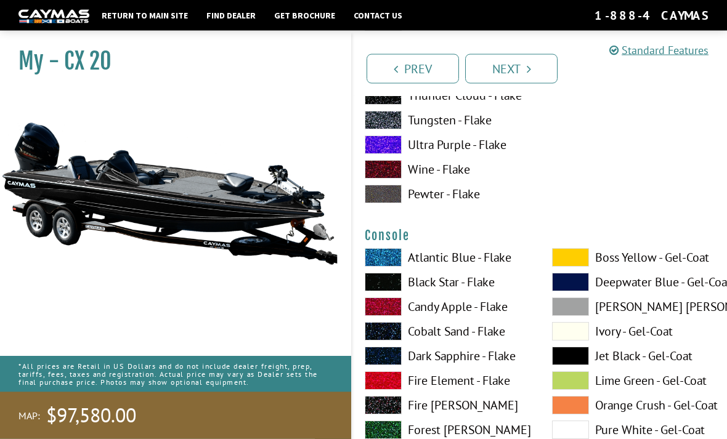
scroll to position [3014, 0]
click at [484, 261] on label "Atlantic Blue - Flake" at bounding box center [446, 257] width 163 height 18
click at [483, 267] on label "Atlantic Blue - Flake" at bounding box center [446, 257] width 163 height 18
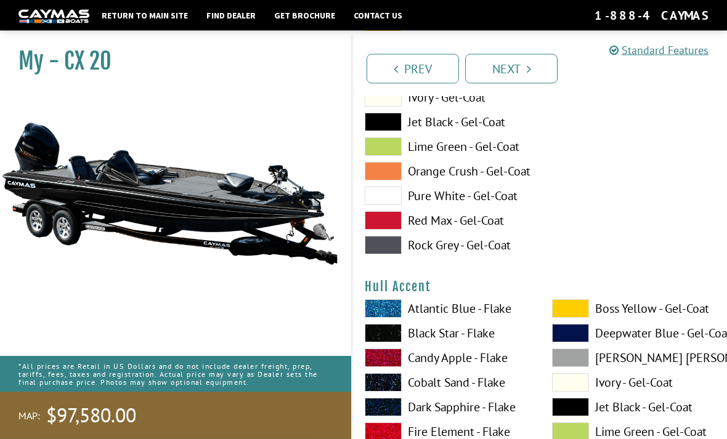
scroll to position [4772, 0]
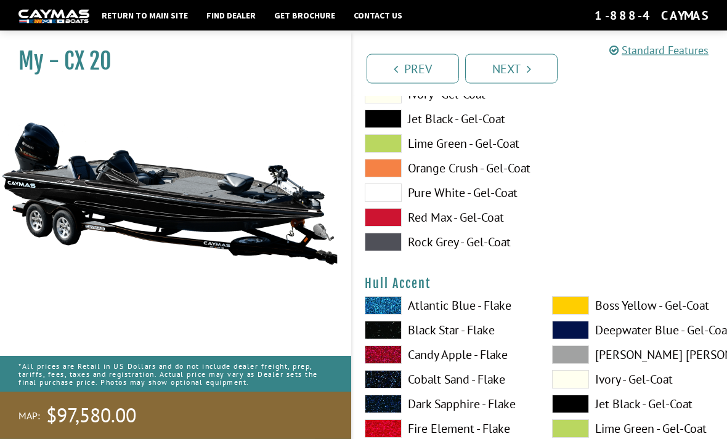
click at [429, 315] on label "Atlantic Blue - Flake" at bounding box center [446, 306] width 163 height 18
click at [439, 315] on label "Atlantic Blue - Flake" at bounding box center [446, 305] width 163 height 18
click at [480, 339] on label "Black Star - Flake" at bounding box center [446, 330] width 163 height 18
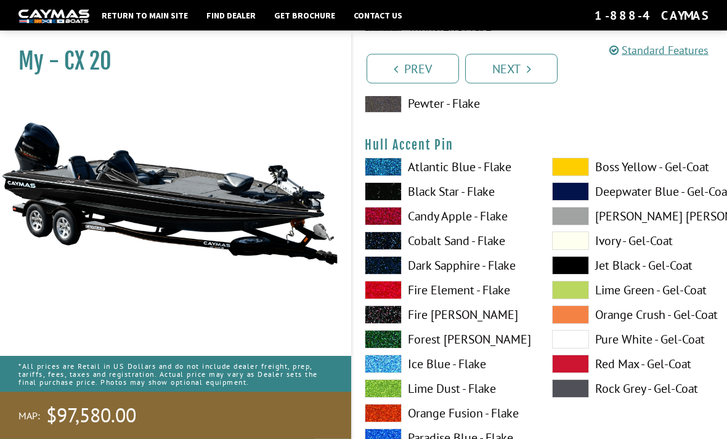
scroll to position [5418, 0]
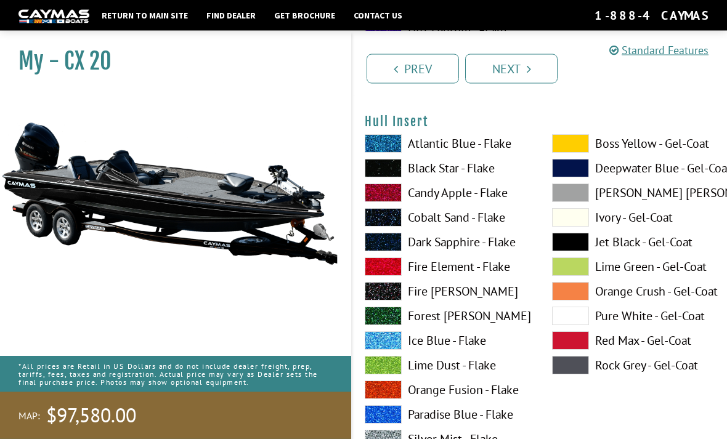
click at [485, 149] on label "Atlantic Blue - Flake" at bounding box center [446, 144] width 163 height 18
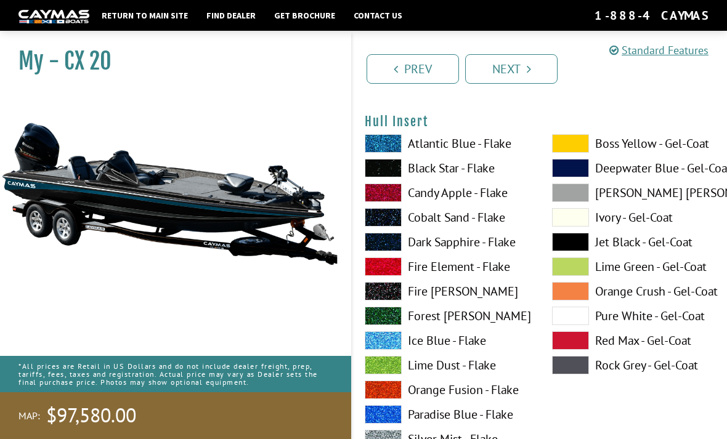
click at [486, 145] on label "Atlantic Blue - Flake" at bounding box center [446, 143] width 163 height 18
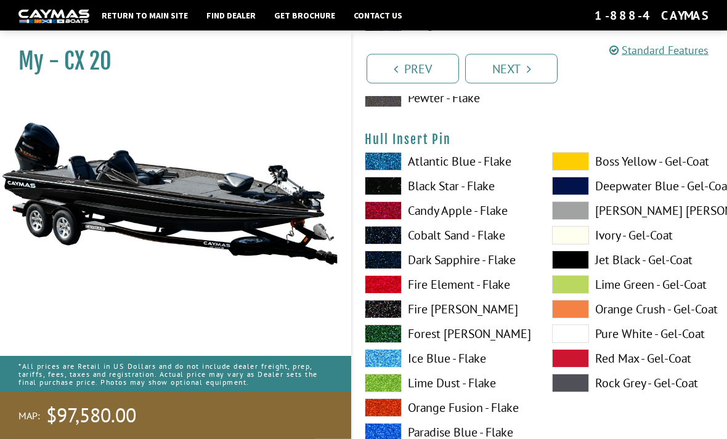
scroll to position [6429, 0]
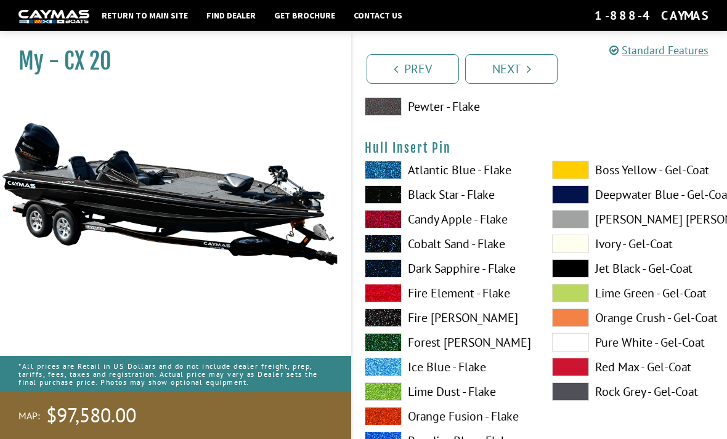
click at [492, 204] on label "Black Star - Flake" at bounding box center [446, 194] width 163 height 18
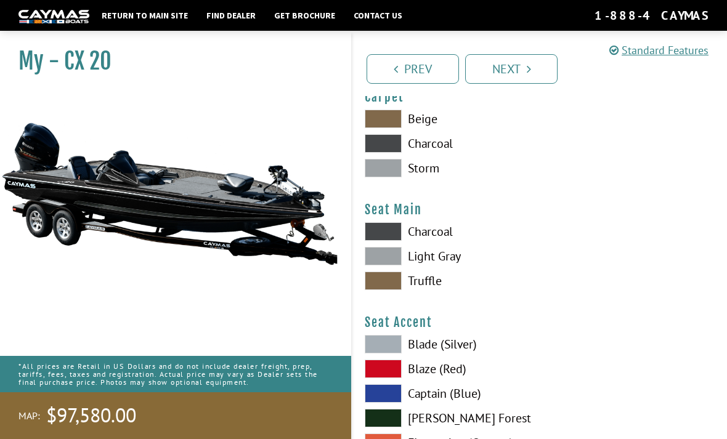
scroll to position [6960, 0]
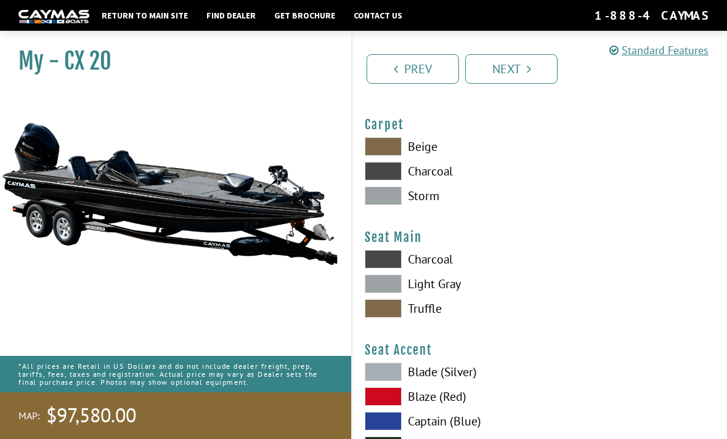
click at [432, 269] on label "Charcoal" at bounding box center [446, 259] width 163 height 18
click at [431, 269] on label "Charcoal" at bounding box center [446, 259] width 163 height 18
click at [442, 293] on label "Light Gray" at bounding box center [446, 284] width 163 height 18
click at [436, 181] on label "Charcoal" at bounding box center [446, 171] width 163 height 18
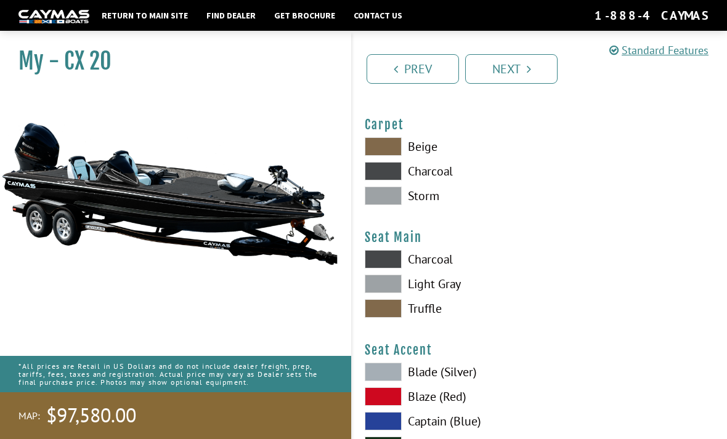
click at [440, 293] on label "Light Gray" at bounding box center [446, 284] width 163 height 18
click at [454, 269] on label "Charcoal" at bounding box center [446, 259] width 163 height 18
click at [432, 269] on label "Charcoal" at bounding box center [446, 259] width 163 height 18
click at [431, 268] on label "Charcoal" at bounding box center [446, 259] width 163 height 18
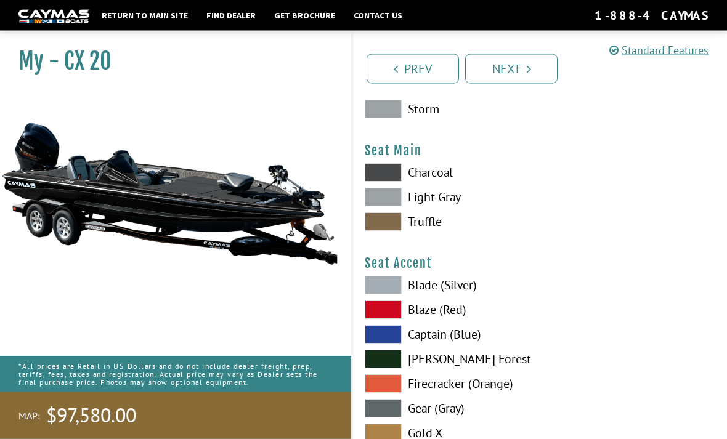
scroll to position [7058, 0]
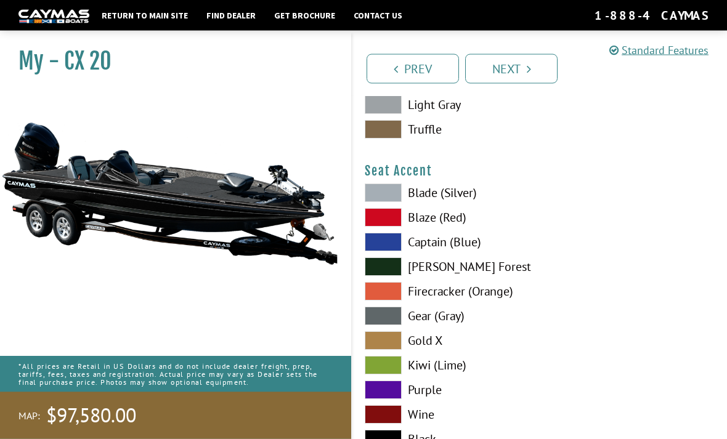
click at [435, 326] on label "Gear (Gray)" at bounding box center [446, 316] width 163 height 18
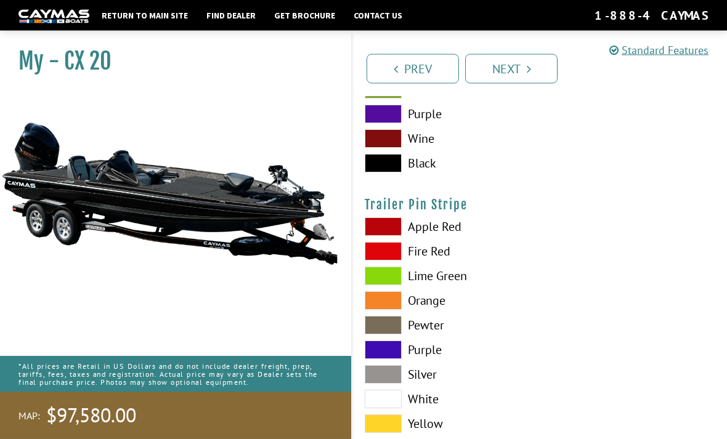
scroll to position [7467, 0]
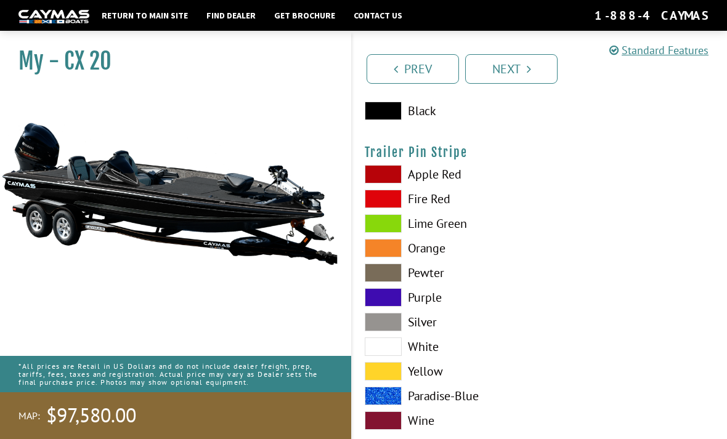
click at [388, 331] on span at bounding box center [383, 322] width 37 height 18
click at [549, 55] on link "Next" at bounding box center [511, 69] width 92 height 30
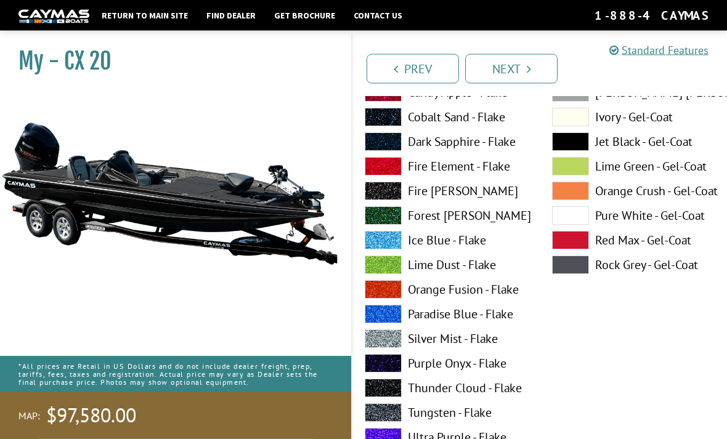
scroll to position [607, 0]
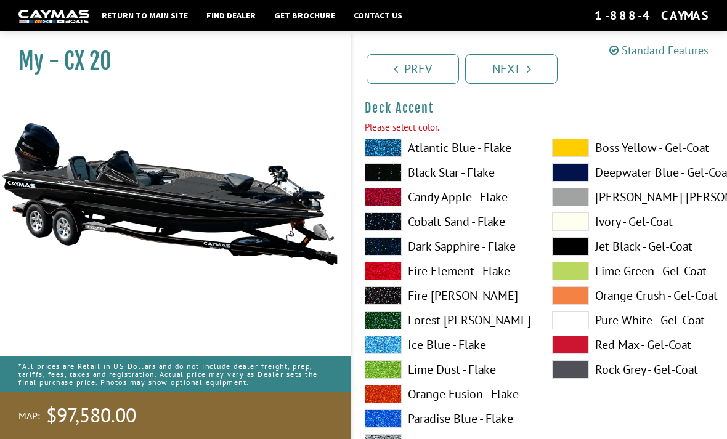
click at [581, 201] on span at bounding box center [570, 197] width 37 height 18
click at [483, 182] on label "Black Star - Flake" at bounding box center [446, 172] width 163 height 18
click at [515, 63] on link "Next" at bounding box center [511, 69] width 92 height 30
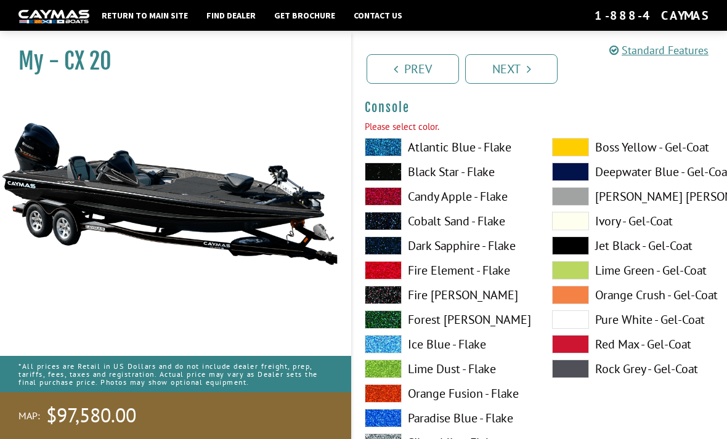
scroll to position [3145, 0]
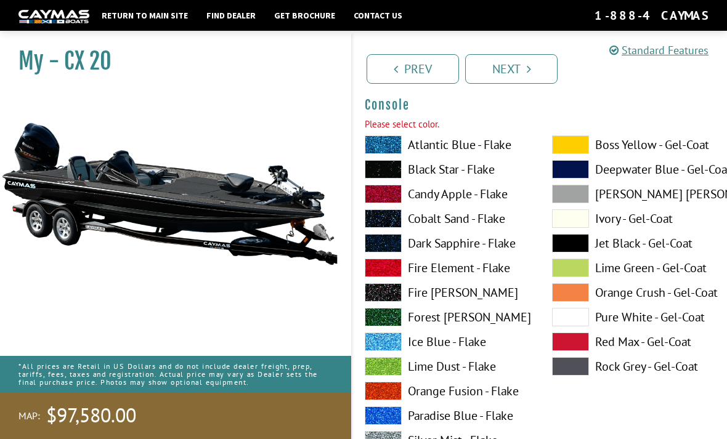
click at [484, 178] on label "Black Star - Flake" at bounding box center [446, 169] width 163 height 18
click at [529, 70] on icon "Pagination" at bounding box center [529, 69] width 4 height 12
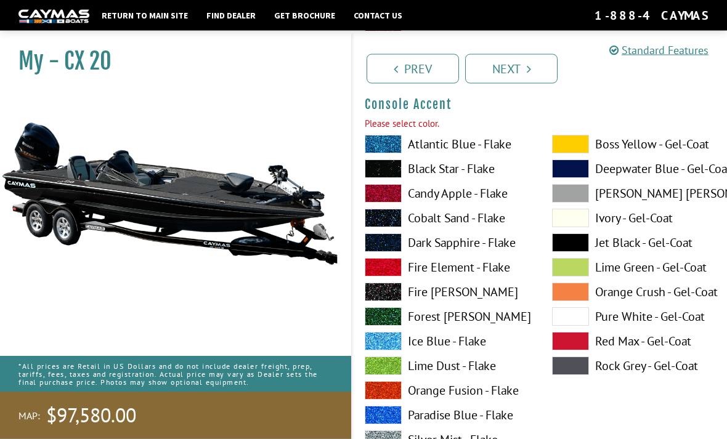
scroll to position [3653, 0]
click at [494, 176] on label "Black Star - Flake" at bounding box center [446, 169] width 163 height 18
click at [519, 70] on link "Next" at bounding box center [511, 69] width 92 height 30
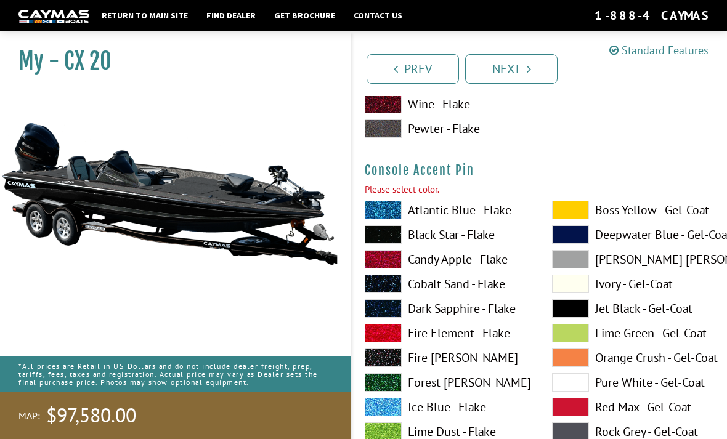
scroll to position [4160, 0]
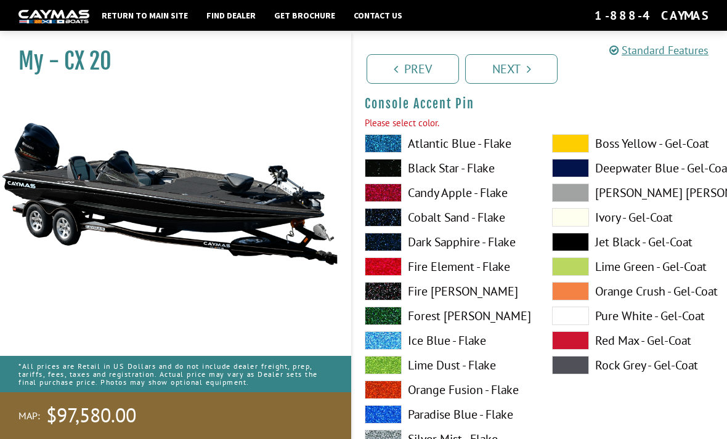
click at [484, 172] on label "Black Star - Flake" at bounding box center [446, 168] width 163 height 18
click at [517, 76] on link "Next" at bounding box center [511, 69] width 92 height 30
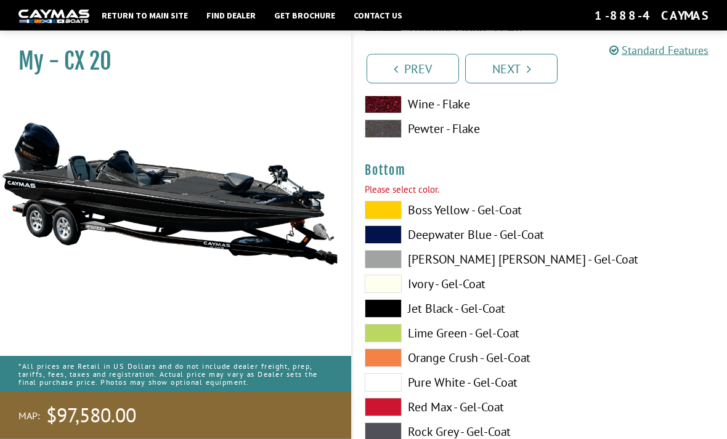
scroll to position [4668, 0]
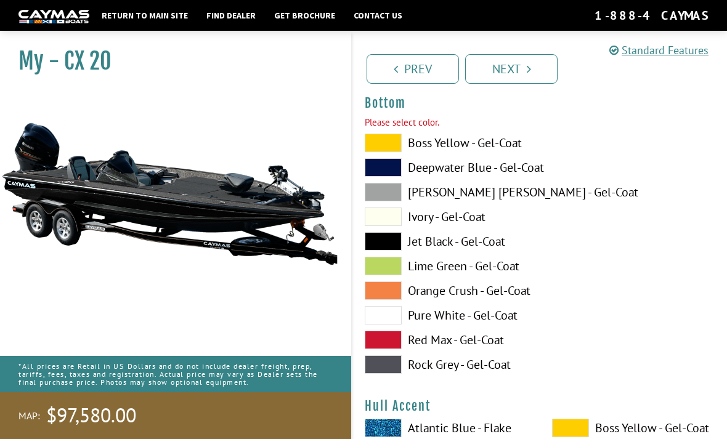
click at [485, 247] on label "Jet Black - Gel-Coat" at bounding box center [446, 241] width 163 height 18
click at [521, 65] on link "Next" at bounding box center [511, 69] width 92 height 30
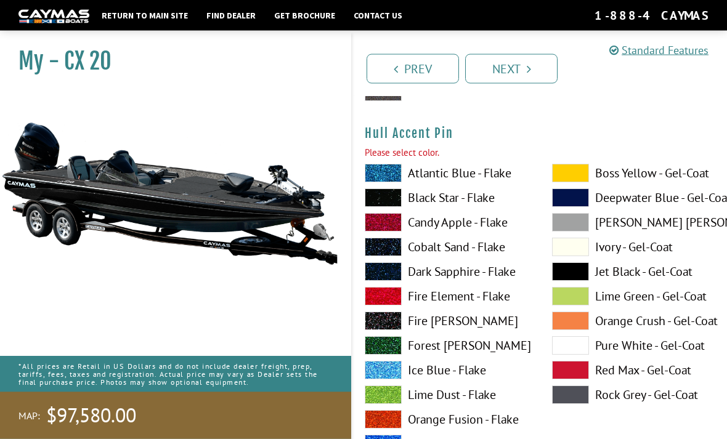
scroll to position [5461, 0]
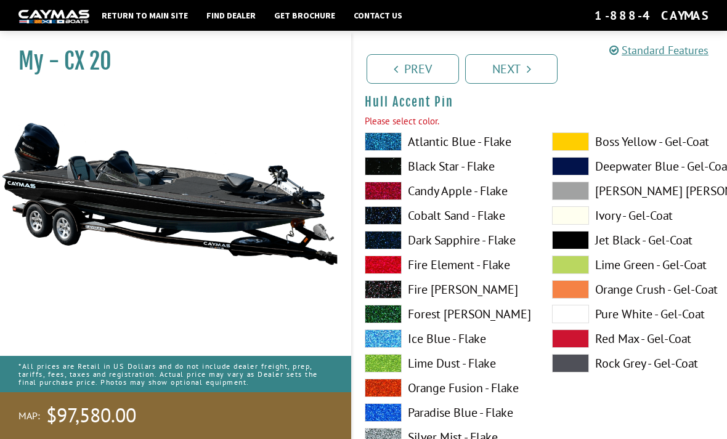
click at [490, 176] on label "Black Star - Flake" at bounding box center [446, 166] width 163 height 18
click at [492, 176] on label "Black Star - Flake" at bounding box center [446, 166] width 163 height 18
click at [493, 176] on label "Black Star - Flake" at bounding box center [446, 166] width 163 height 18
click at [491, 176] on label "Black Star - Flake" at bounding box center [446, 166] width 163 height 18
click at [490, 171] on label "Black Star - Flake" at bounding box center [446, 166] width 163 height 18
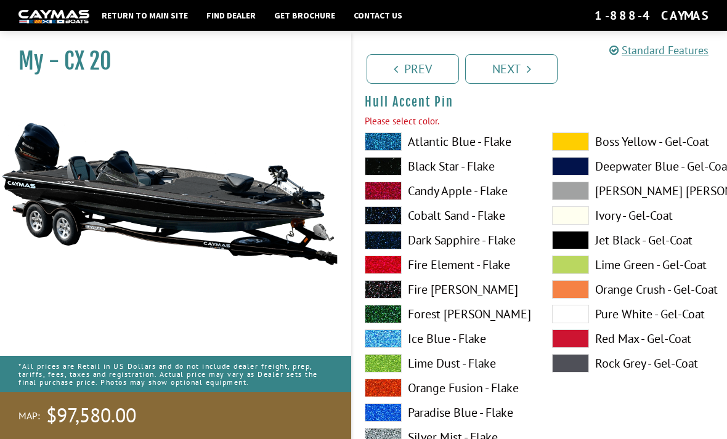
click at [522, 76] on link "Next" at bounding box center [511, 69] width 92 height 30
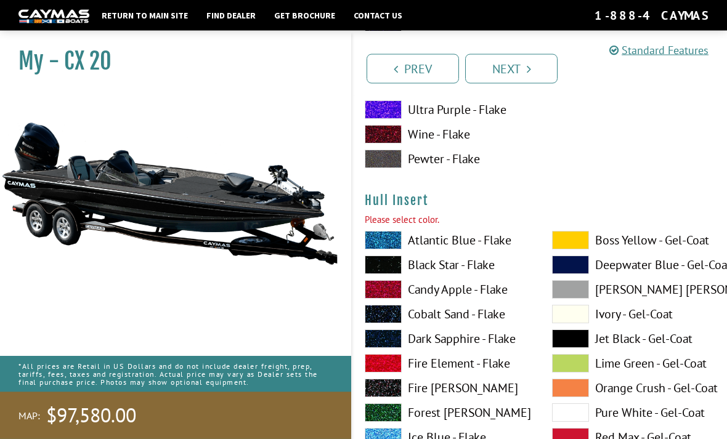
scroll to position [5969, 0]
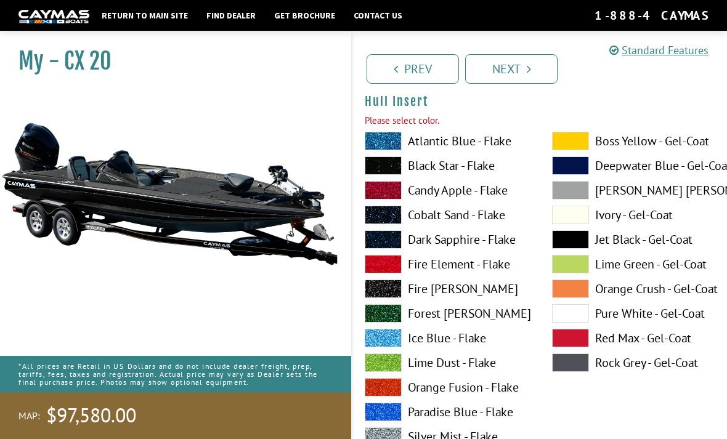
click at [502, 175] on label "Black Star - Flake" at bounding box center [446, 165] width 163 height 18
click at [505, 175] on label "Black Star - Flake" at bounding box center [446, 165] width 163 height 18
click at [502, 169] on label "Black Star - Flake" at bounding box center [446, 165] width 163 height 18
click at [516, 83] on link "Next" at bounding box center [511, 69] width 92 height 30
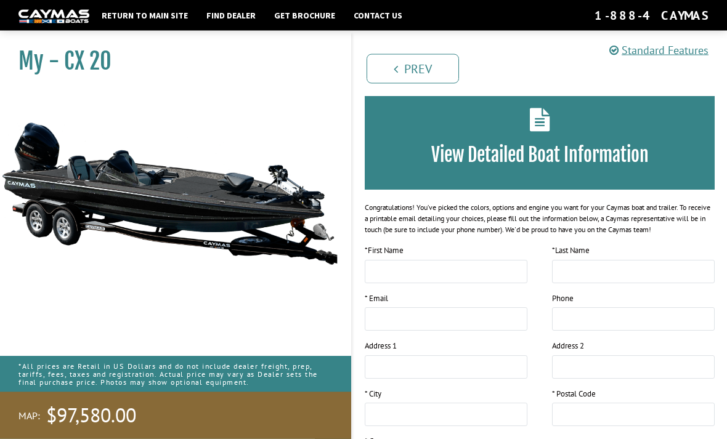
scroll to position [0, 0]
click at [449, 80] on link "Prev" at bounding box center [413, 69] width 92 height 30
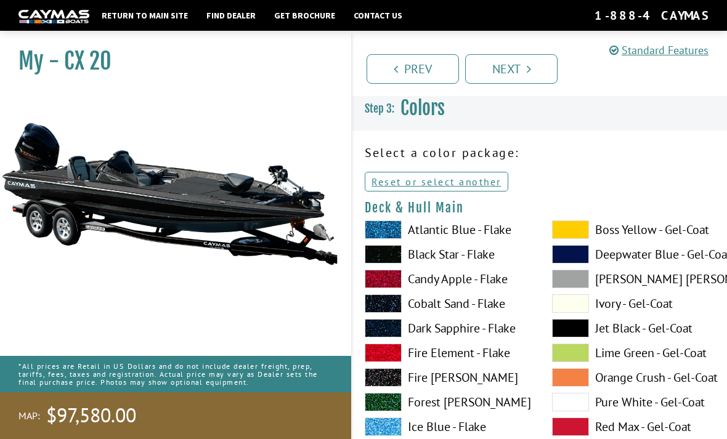
click at [524, 62] on link "Next" at bounding box center [511, 69] width 92 height 30
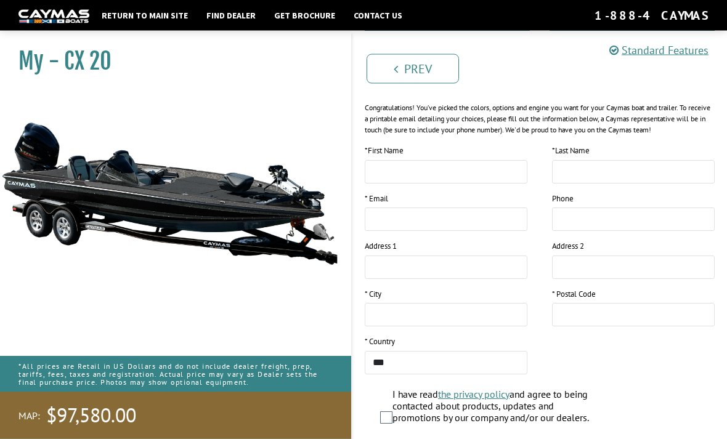
scroll to position [203, 0]
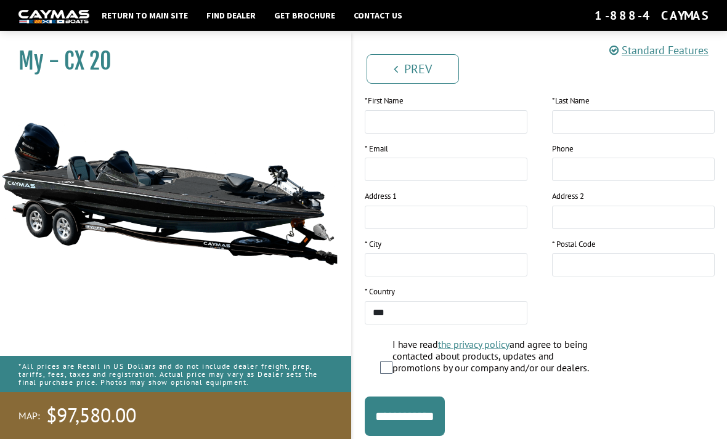
click at [445, 429] on input "**********" at bounding box center [405, 416] width 80 height 39
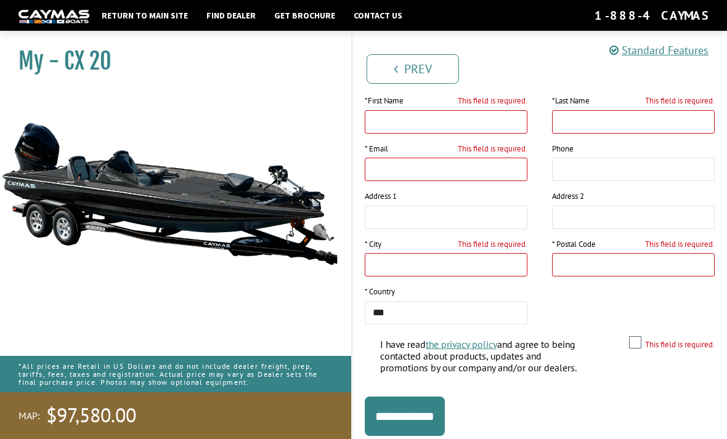
click at [300, 131] on img at bounding box center [169, 194] width 339 height 206
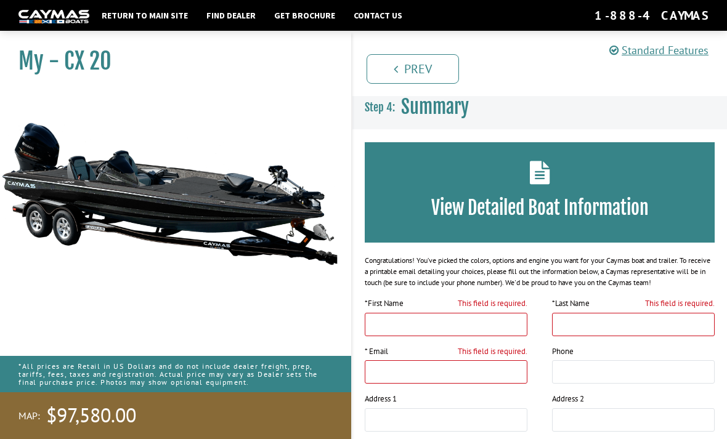
scroll to position [0, 0]
click at [301, 206] on img at bounding box center [169, 194] width 339 height 206
click at [444, 69] on link "Prev" at bounding box center [413, 69] width 92 height 30
